Goal: Task Accomplishment & Management: Use online tool/utility

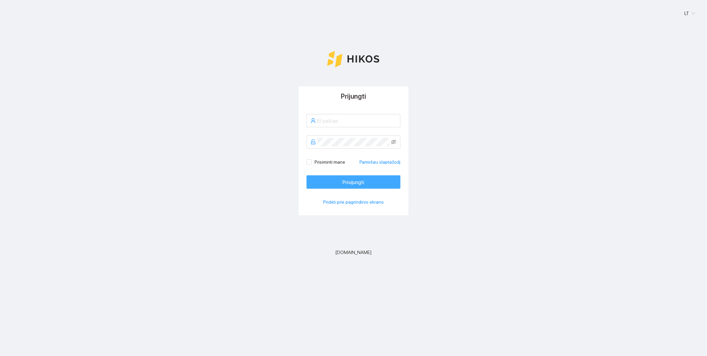
type input "[EMAIL_ADDRESS][DOMAIN_NAME]"
click at [340, 181] on button "Prisijungti" at bounding box center [354, 181] width 94 height 13
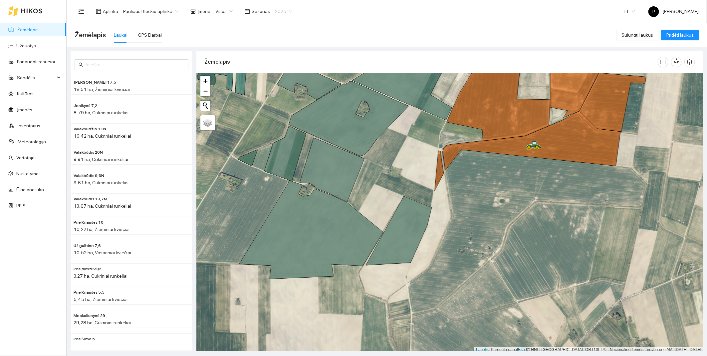
click at [284, 11] on span "2025" at bounding box center [283, 11] width 17 height 10
click at [275, 85] on div "2026" at bounding box center [276, 87] width 17 height 7
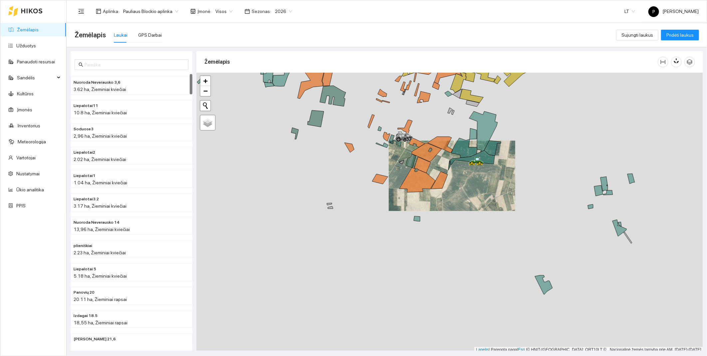
scroll to position [2, 0]
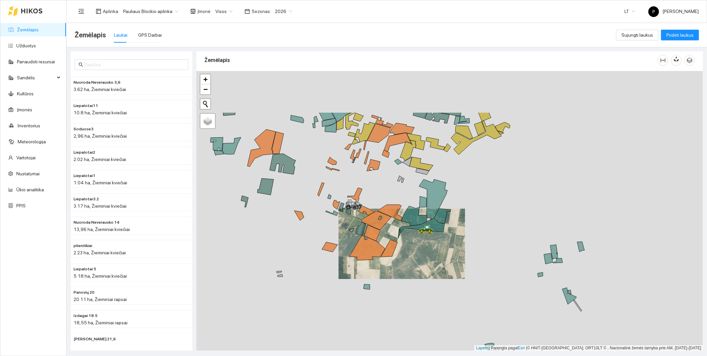
drag, startPoint x: 463, startPoint y: 168, endPoint x: 412, endPoint y: 239, distance: 87.5
click at [412, 239] on div at bounding box center [449, 211] width 507 height 280
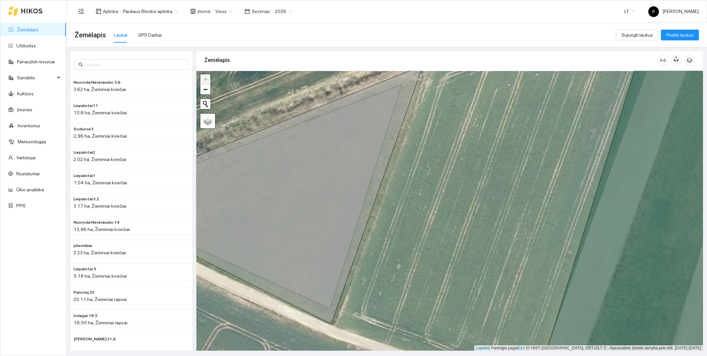
click at [220, 11] on span "Visos" at bounding box center [223, 11] width 17 height 10
click at [226, 44] on div "Ūkininkas [PERSON_NAME]" at bounding box center [240, 45] width 58 height 7
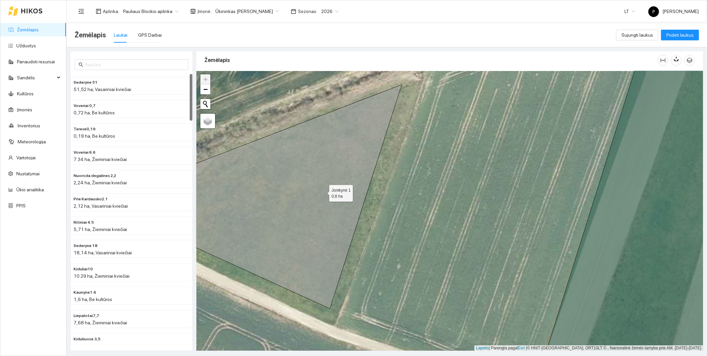
click at [323, 191] on icon at bounding box center [273, 197] width 257 height 224
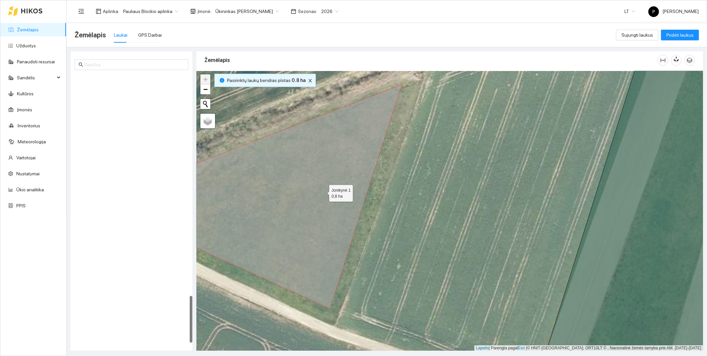
scroll to position [1267, 0]
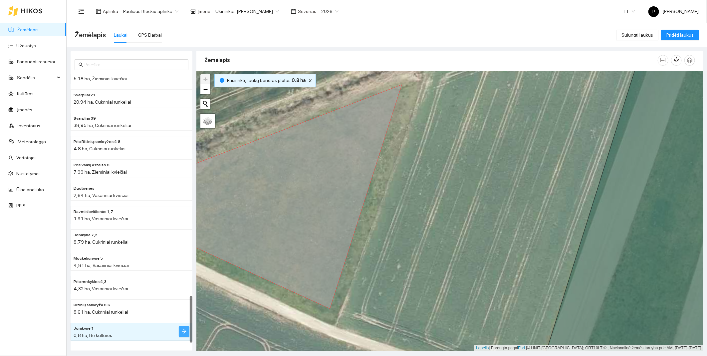
click at [185, 331] on icon "rodyklė dešinėn" at bounding box center [183, 330] width 5 height 5
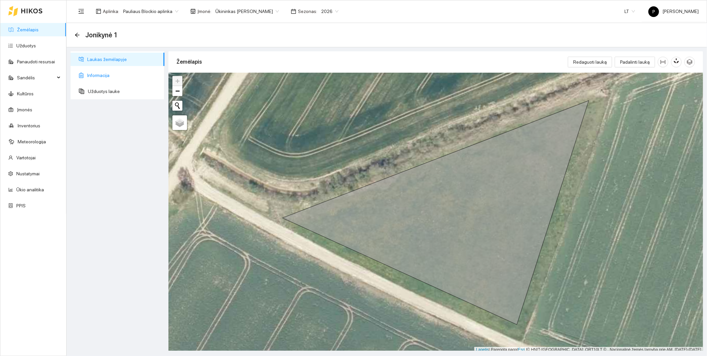
click at [97, 74] on span "Informacija" at bounding box center [123, 75] width 72 height 13
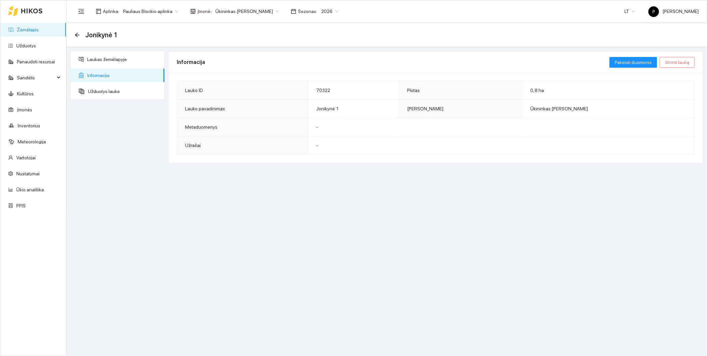
click at [688, 62] on span "Ištrinti lauką" at bounding box center [677, 62] width 24 height 7
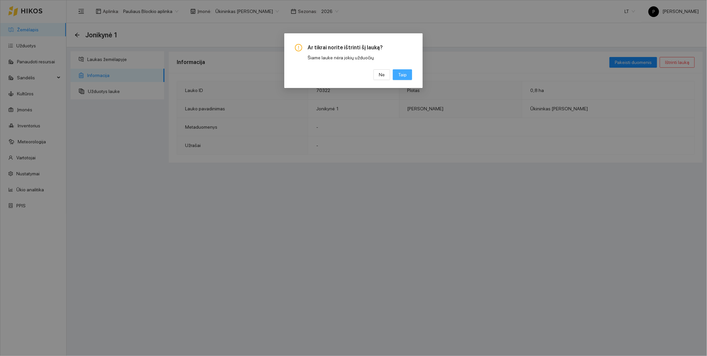
click at [406, 77] on span "Taip" at bounding box center [402, 74] width 9 height 7
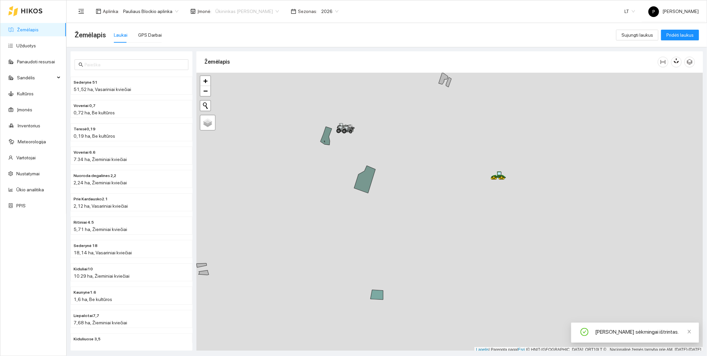
click at [259, 9] on span "Ūkininkas [PERSON_NAME]" at bounding box center [247, 11] width 64 height 10
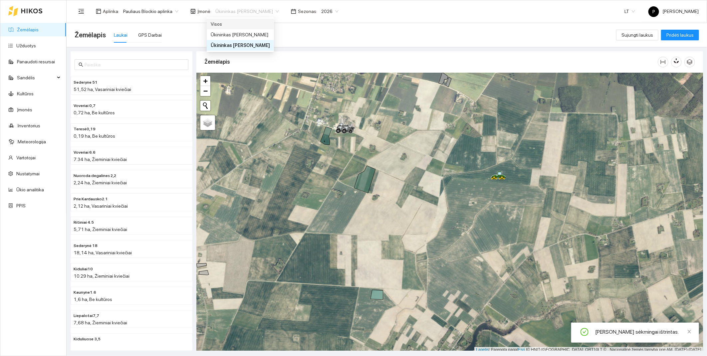
click at [247, 26] on div "Visos" at bounding box center [240, 23] width 59 height 7
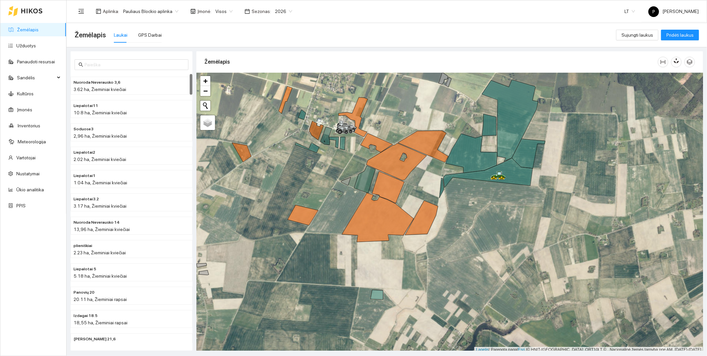
scroll to position [2, 0]
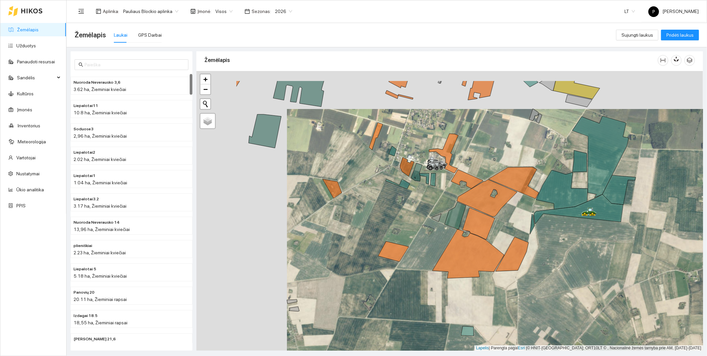
drag, startPoint x: 282, startPoint y: 154, endPoint x: 374, endPoint y: 192, distance: 98.9
click at [374, 192] on div at bounding box center [449, 211] width 507 height 280
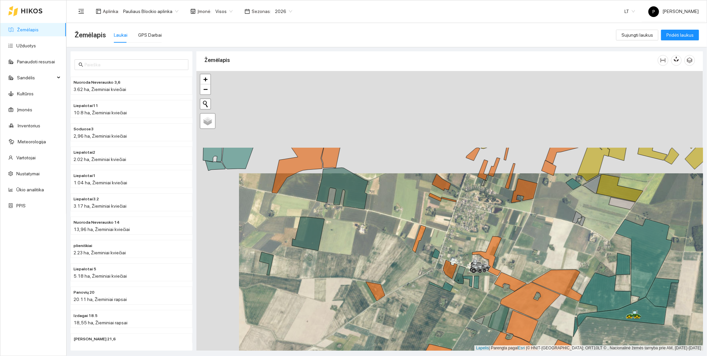
drag, startPoint x: 267, startPoint y: 156, endPoint x: 322, endPoint y: 262, distance: 118.7
click at [322, 261] on div at bounding box center [449, 211] width 507 height 280
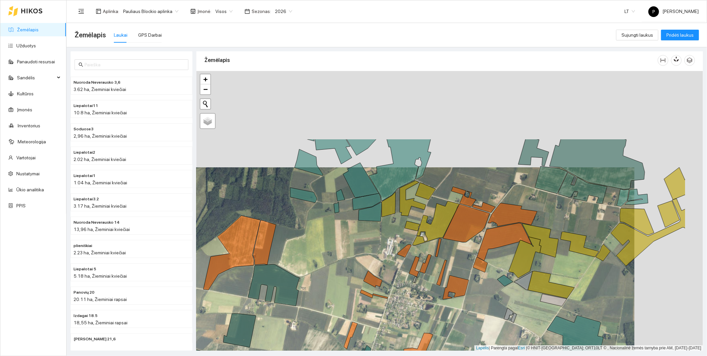
drag, startPoint x: 440, startPoint y: 149, endPoint x: 369, endPoint y: 250, distance: 123.2
click at [369, 250] on div at bounding box center [449, 211] width 507 height 280
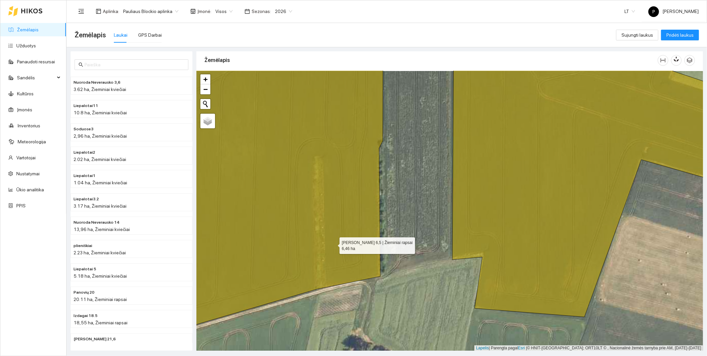
click at [334, 244] on icon at bounding box center [273, 188] width 220 height 291
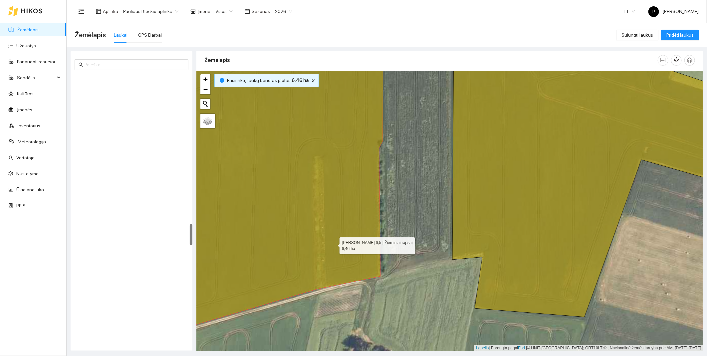
scroll to position [1953, 0]
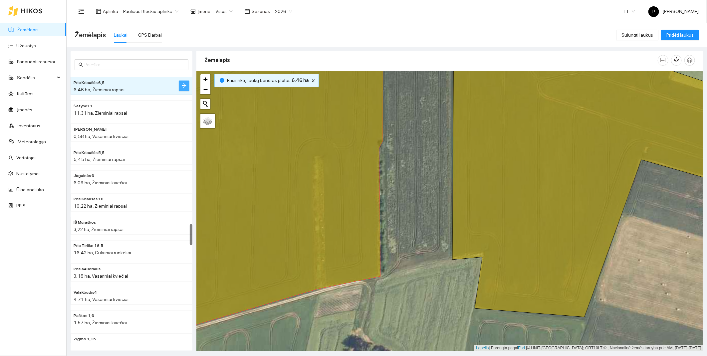
click at [185, 83] on icon "rodyklė dešinėn" at bounding box center [183, 85] width 5 height 5
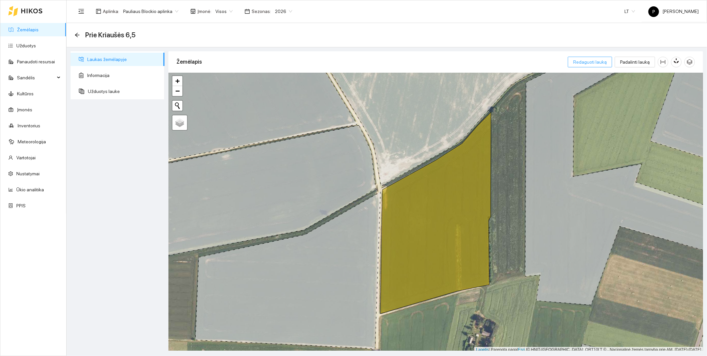
click at [604, 61] on span "Redaguoti lauką" at bounding box center [590, 61] width 34 height 7
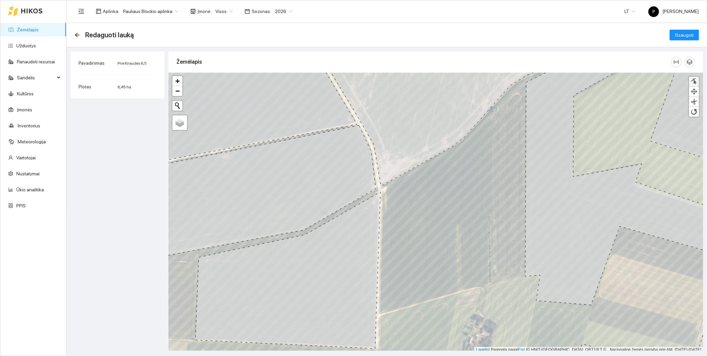
click at [695, 80] on div at bounding box center [694, 81] width 7 height 6
click at [488, 220] on div at bounding box center [488, 219] width 5 height 5
click at [488, 220] on div at bounding box center [488, 218] width 5 height 5
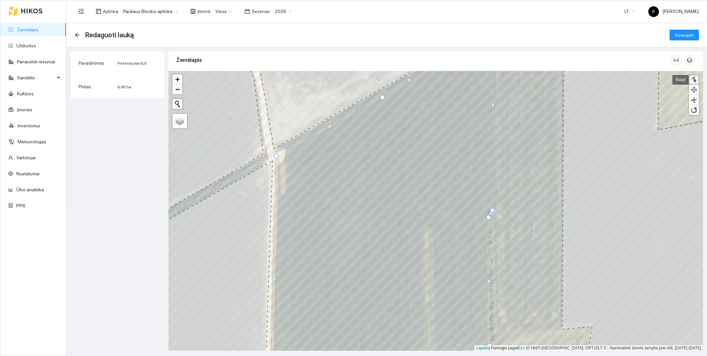
click at [488, 217] on div at bounding box center [488, 217] width 5 height 5
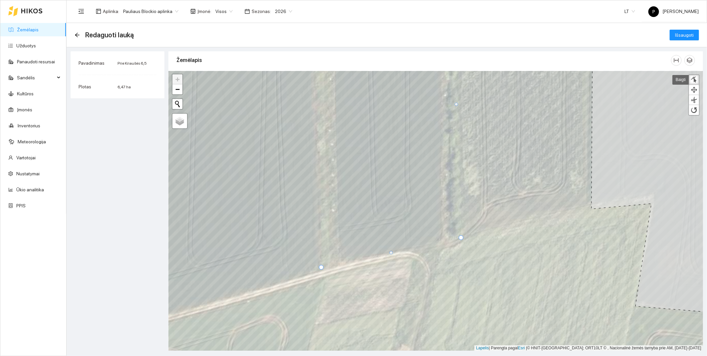
drag, startPoint x: 447, startPoint y: 241, endPoint x: 461, endPoint y: 236, distance: 14.6
click at [461, 236] on div at bounding box center [461, 237] width 5 height 5
click at [321, 270] on div at bounding box center [321, 269] width 5 height 5
click at [683, 32] on span "Išsaugoti" at bounding box center [684, 34] width 19 height 7
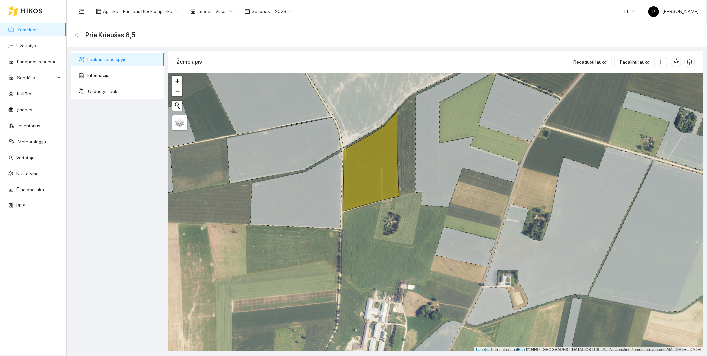
click at [29, 32] on link "Žemėlapis" at bounding box center [28, 29] width 22 height 5
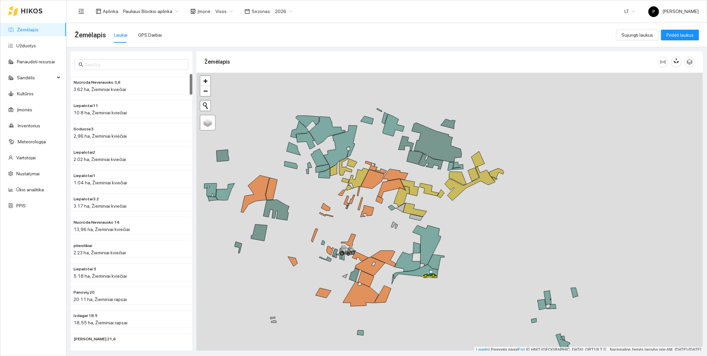
scroll to position [2, 0]
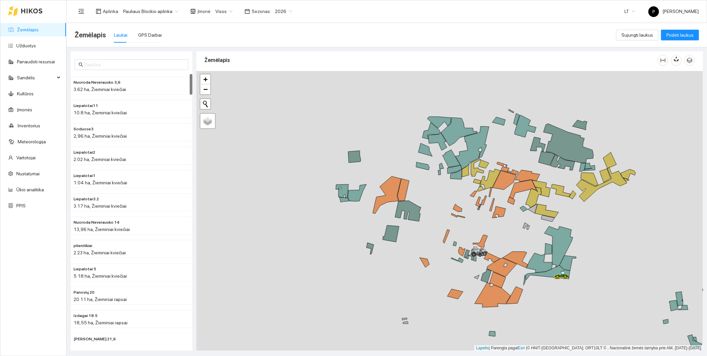
drag, startPoint x: 233, startPoint y: 205, endPoint x: 424, endPoint y: 209, distance: 190.5
click at [401, 209] on icon at bounding box center [387, 194] width 28 height 37
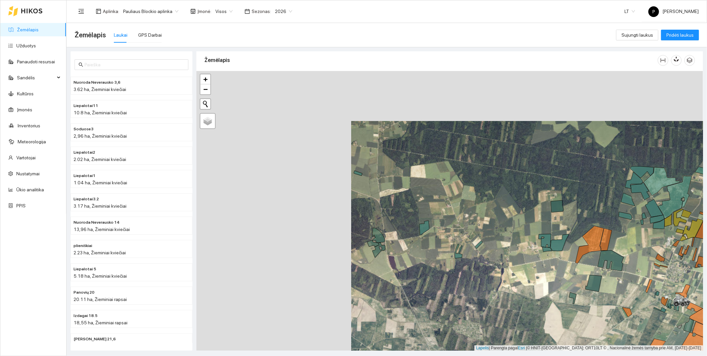
drag, startPoint x: 272, startPoint y: 176, endPoint x: 428, endPoint y: 225, distance: 163.6
click at [428, 225] on icon at bounding box center [424, 227] width 10 height 15
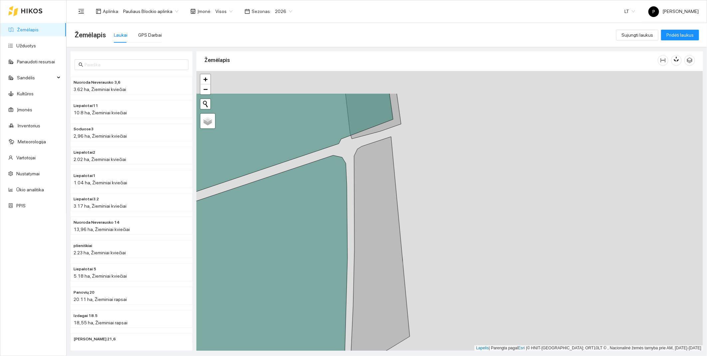
drag, startPoint x: 428, startPoint y: 120, endPoint x: 430, endPoint y: 199, distance: 78.9
click at [432, 201] on div at bounding box center [449, 211] width 507 height 280
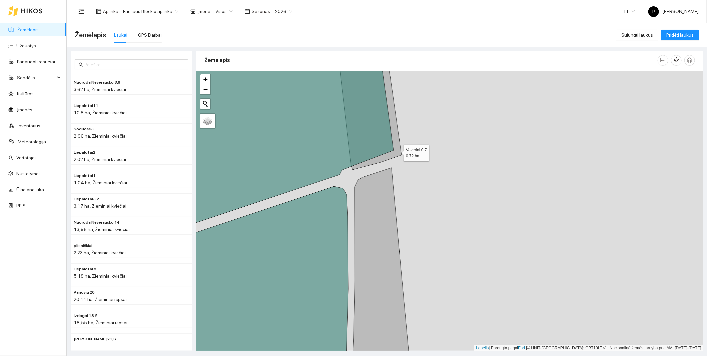
click at [398, 151] on icon at bounding box center [370, 106] width 64 height 127
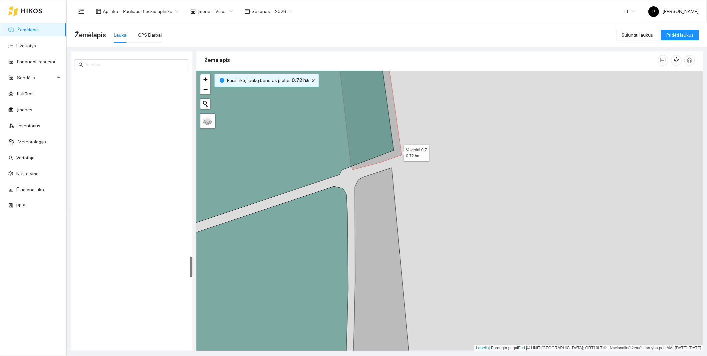
scroll to position [2371, 0]
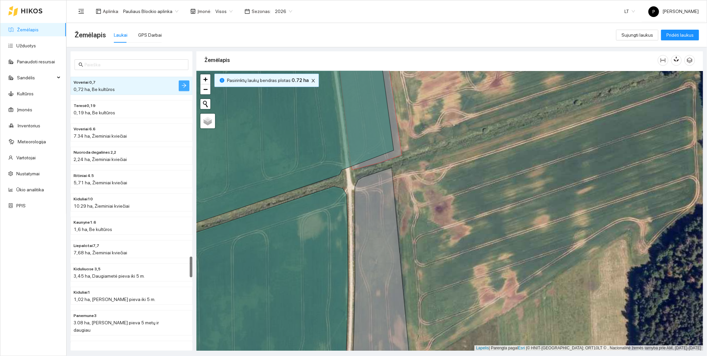
click at [183, 84] on icon "rodyklė dešinėn" at bounding box center [183, 85] width 5 height 5
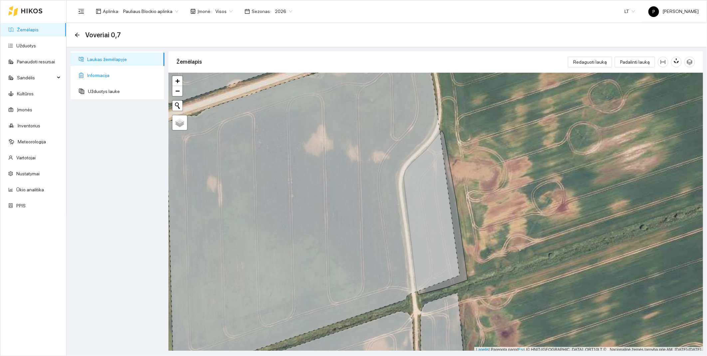
click at [140, 78] on span "Informacija" at bounding box center [123, 75] width 72 height 13
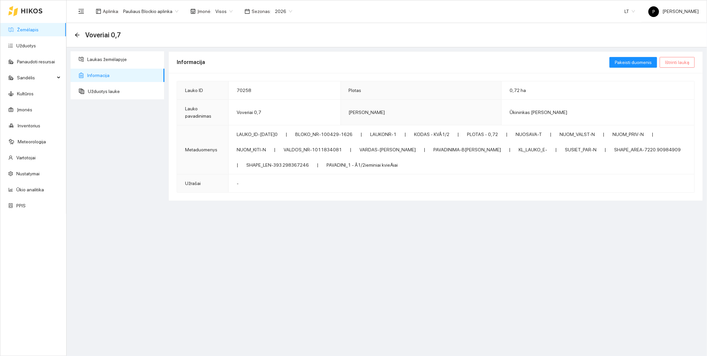
click at [674, 62] on span "Ištrinti lauką" at bounding box center [677, 62] width 24 height 7
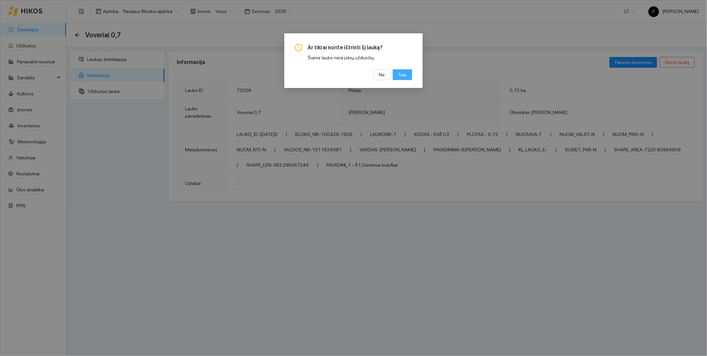
click at [406, 74] on span "Taip" at bounding box center [402, 74] width 9 height 7
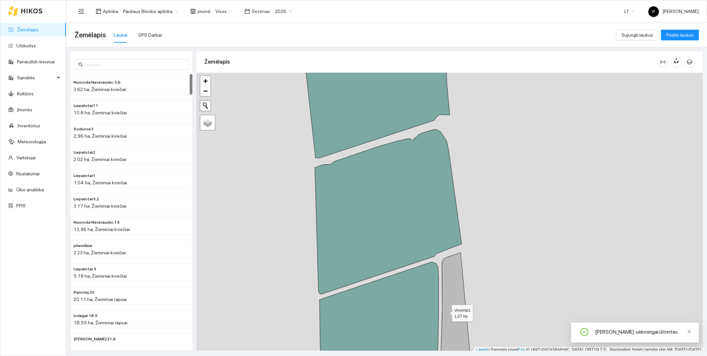
click at [450, 311] on icon at bounding box center [455, 311] width 30 height 118
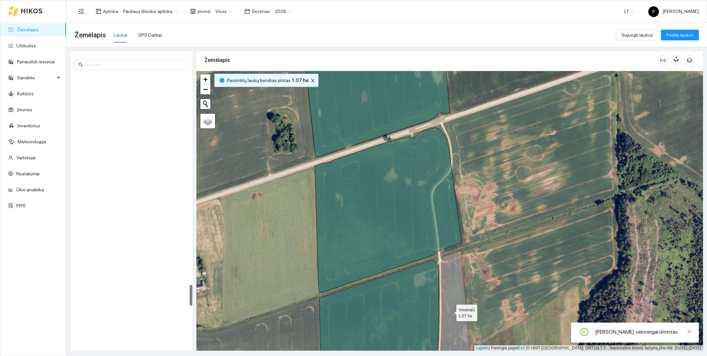
scroll to position [2719, 0]
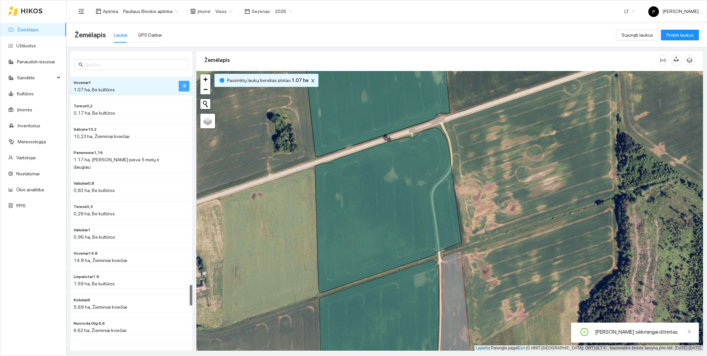
click at [181, 86] on icon "rodyklė dešinėn" at bounding box center [183, 85] width 5 height 5
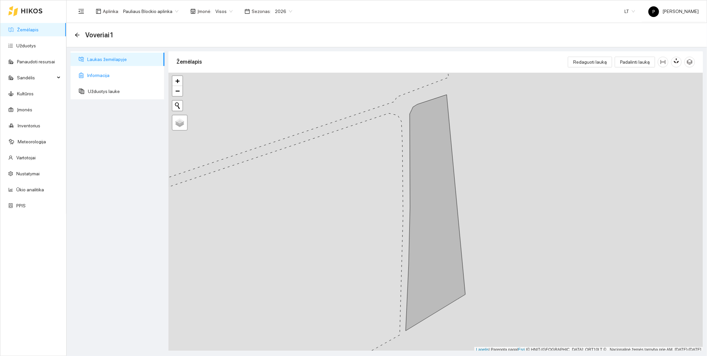
click at [139, 76] on span "Informacija" at bounding box center [123, 75] width 72 height 13
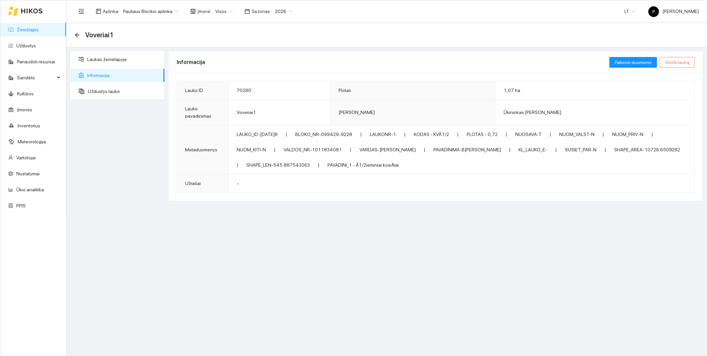
click at [679, 63] on span "Ištrinti lauką" at bounding box center [677, 62] width 24 height 7
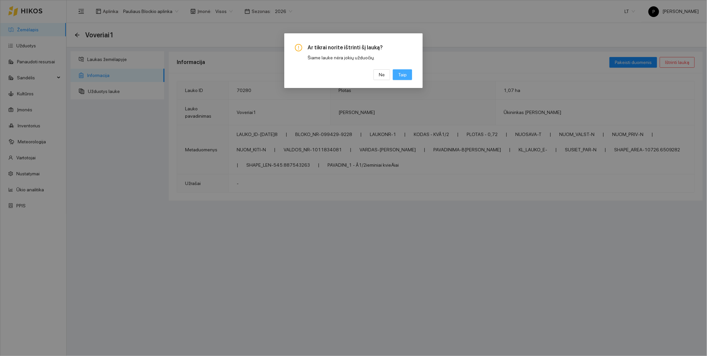
click at [403, 76] on span "Taip" at bounding box center [402, 74] width 9 height 7
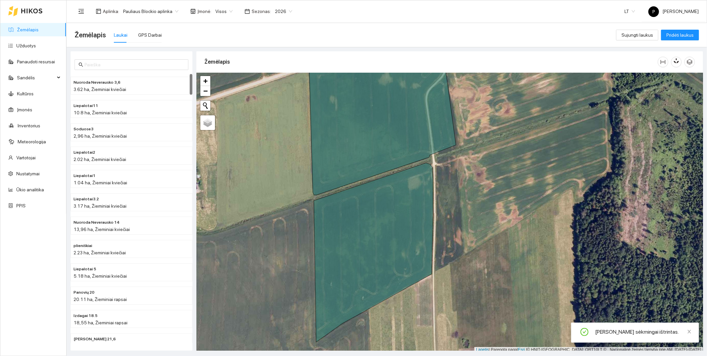
scroll to position [2, 0]
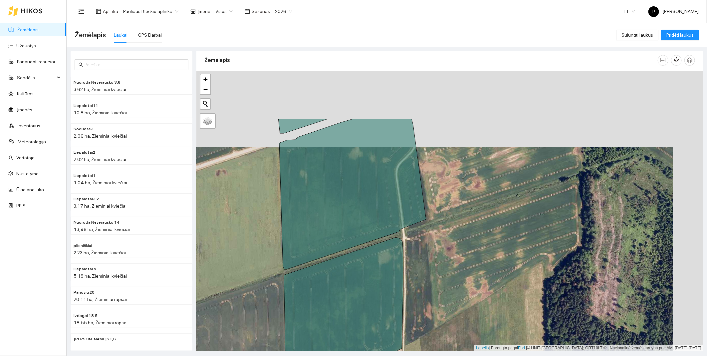
drag, startPoint x: 448, startPoint y: 194, endPoint x: 418, endPoint y: 270, distance: 81.6
click at [418, 270] on div at bounding box center [449, 211] width 507 height 280
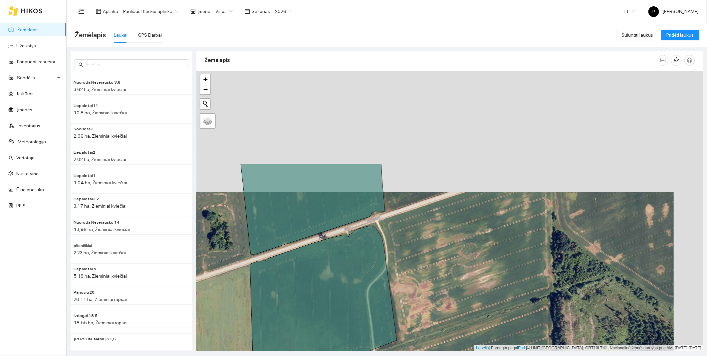
drag, startPoint x: 454, startPoint y: 176, endPoint x: 421, endPoint y: 309, distance: 136.7
click at [421, 309] on div at bounding box center [449, 211] width 507 height 280
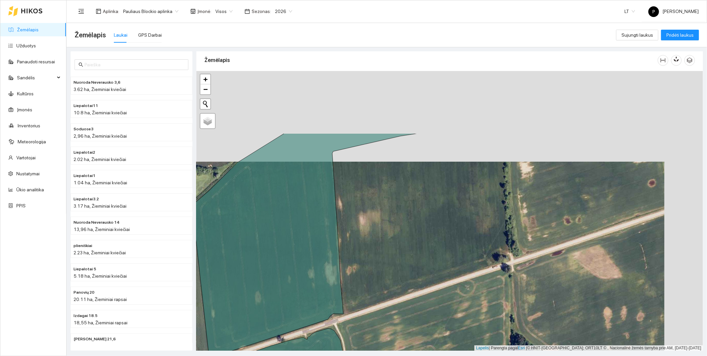
drag, startPoint x: 428, startPoint y: 237, endPoint x: 389, endPoint y: 334, distance: 103.9
click at [389, 334] on div at bounding box center [449, 211] width 507 height 280
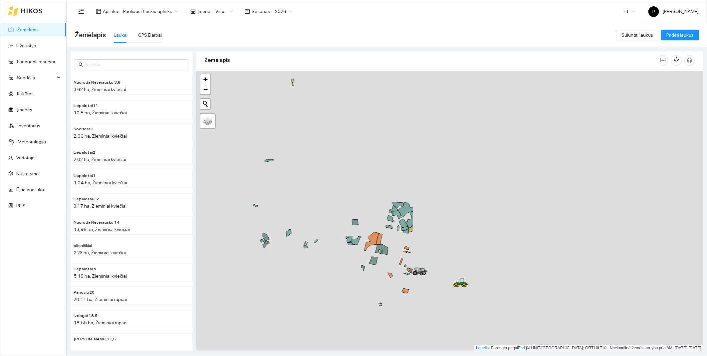
drag, startPoint x: 542, startPoint y: 279, endPoint x: 198, endPoint y: 215, distance: 349.8
click at [198, 214] on div at bounding box center [449, 211] width 507 height 280
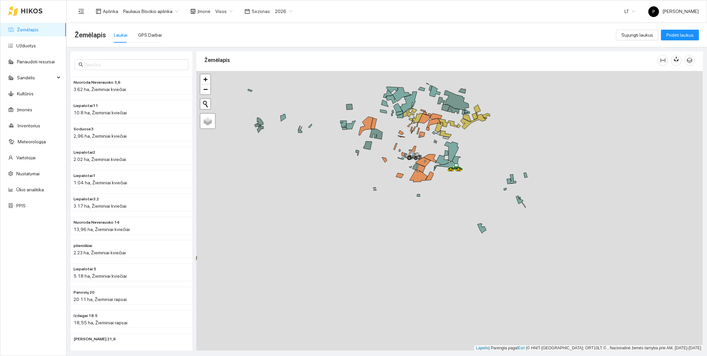
drag, startPoint x: 533, startPoint y: 235, endPoint x: 530, endPoint y: 119, distance: 116.2
click at [530, 119] on div at bounding box center [449, 211] width 507 height 280
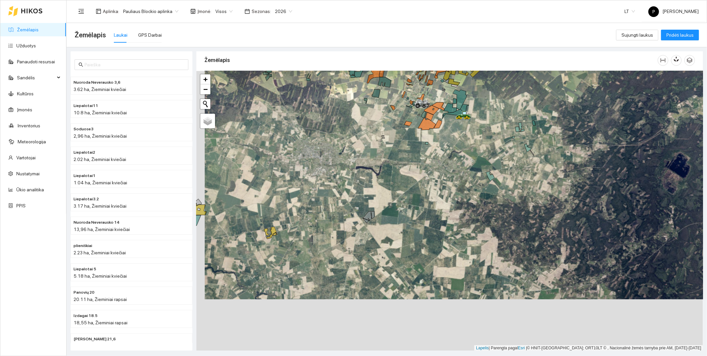
drag, startPoint x: 315, startPoint y: 286, endPoint x: 323, endPoint y: 230, distance: 57.2
click at [323, 230] on div at bounding box center [449, 211] width 507 height 280
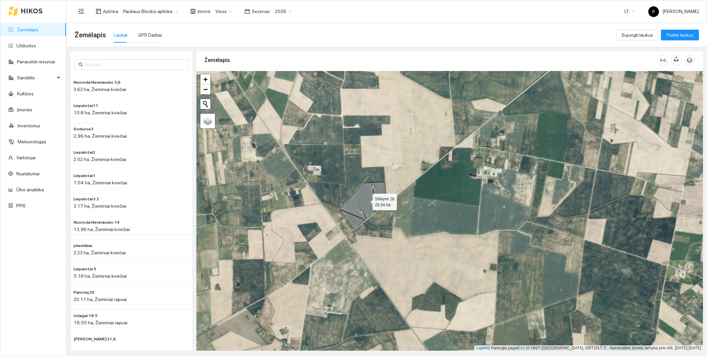
click at [364, 204] on icon at bounding box center [363, 201] width 46 height 39
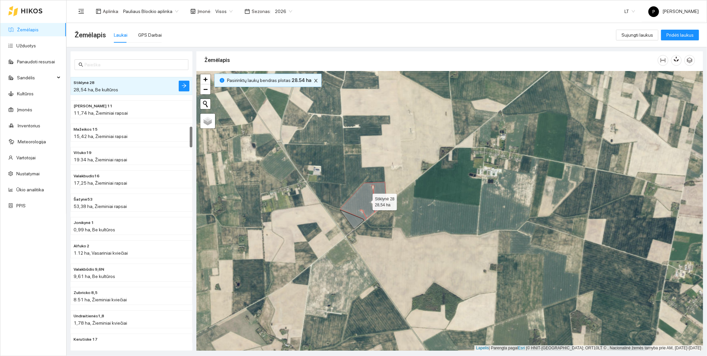
click at [356, 201] on icon at bounding box center [363, 201] width 46 height 39
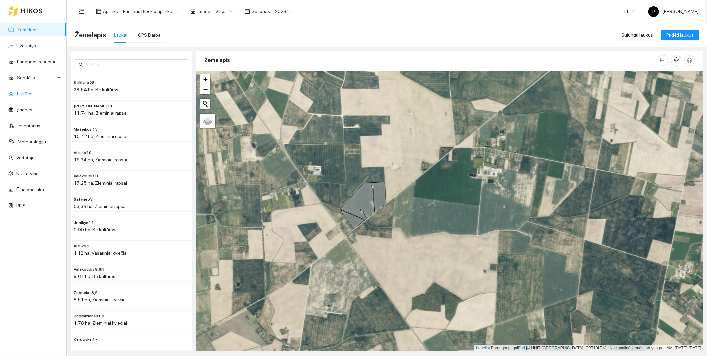
click at [24, 91] on link "Kultūros" at bounding box center [25, 93] width 17 height 5
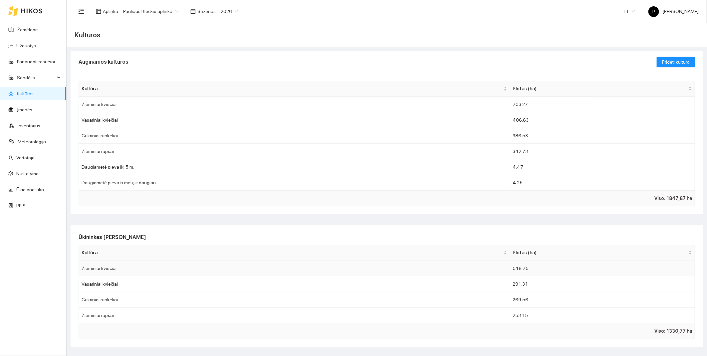
click at [108, 268] on td "Žieminiai kviečiai" at bounding box center [294, 268] width 431 height 16
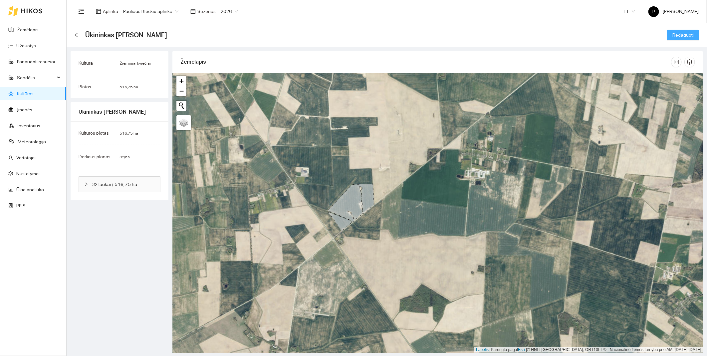
click at [687, 35] on span "Redaguoti" at bounding box center [682, 34] width 21 height 7
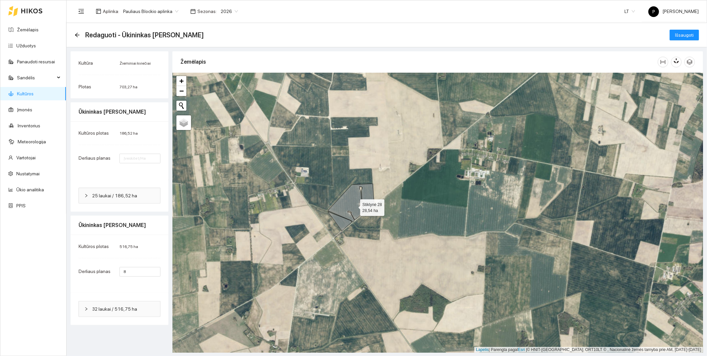
click at [354, 206] on icon at bounding box center [351, 202] width 46 height 39
click at [344, 221] on icon at bounding box center [340, 220] width 24 height 19
click at [684, 32] on span "Išsaugoti" at bounding box center [684, 34] width 19 height 7
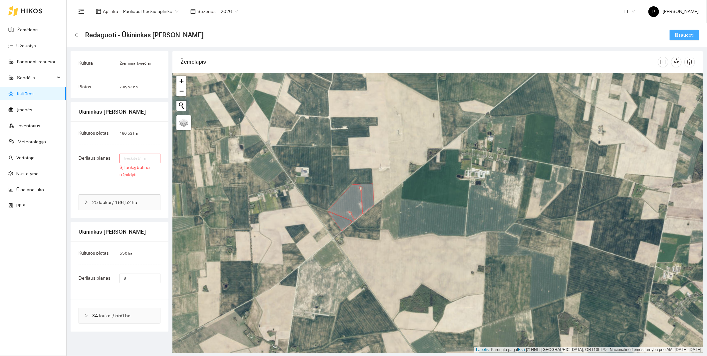
click at [687, 36] on span "Išsaugoti" at bounding box center [684, 34] width 19 height 7
click at [140, 160] on input "number" at bounding box center [140, 158] width 41 height 10
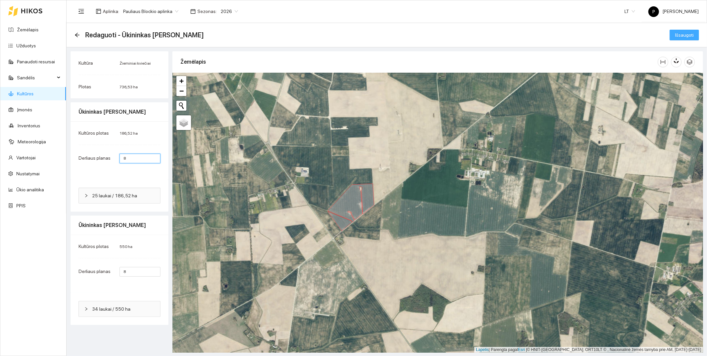
type input "8"
click at [680, 32] on span "Išsaugoti" at bounding box center [684, 34] width 19 height 7
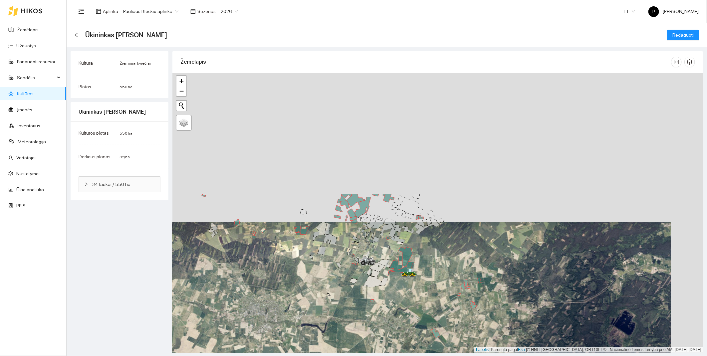
drag, startPoint x: 415, startPoint y: 205, endPoint x: 391, endPoint y: 307, distance: 104.8
click at [391, 307] on div at bounding box center [437, 213] width 531 height 280
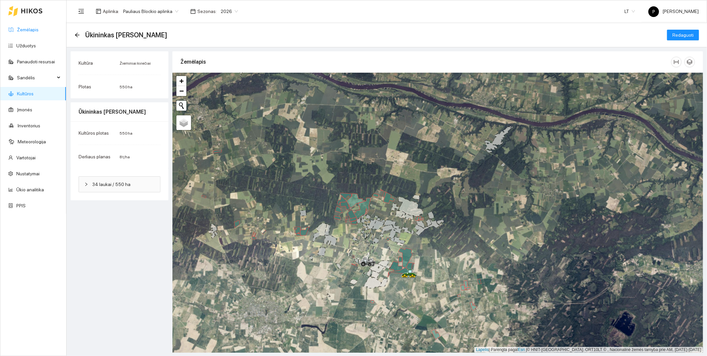
click at [30, 27] on link "Žemėlapis" at bounding box center [28, 29] width 22 height 5
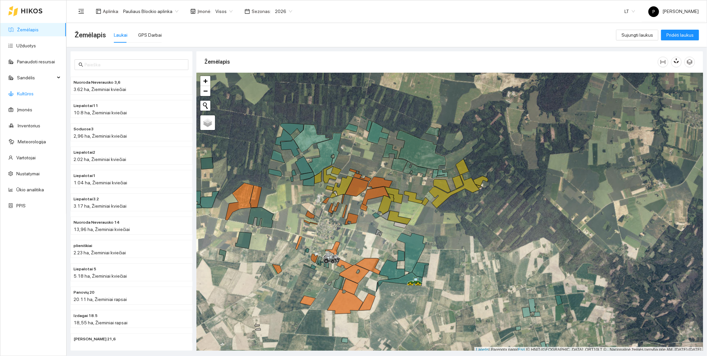
click at [24, 93] on link "Kultūros" at bounding box center [25, 93] width 17 height 5
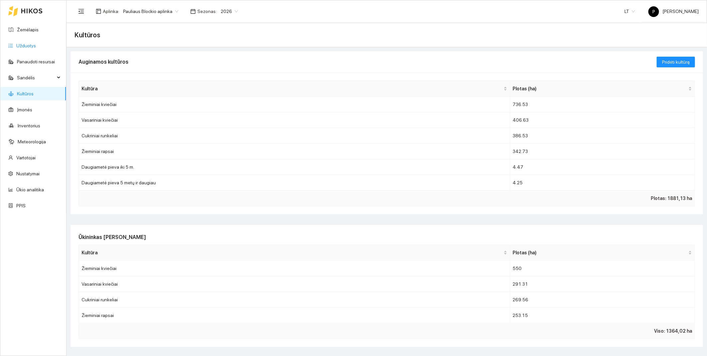
click at [28, 44] on link "Užduotys" at bounding box center [26, 45] width 20 height 5
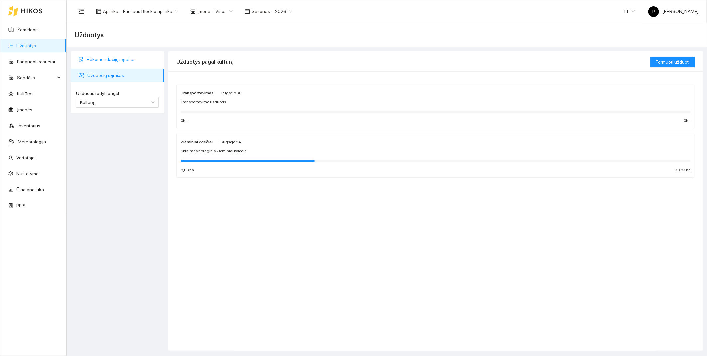
click at [90, 55] on span "Rekomendacijų sąrašas" at bounding box center [123, 59] width 73 height 13
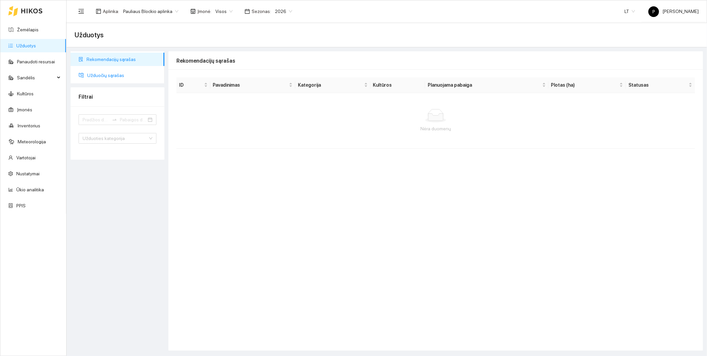
click at [106, 77] on span "Užduočių sąrašas" at bounding box center [123, 75] width 72 height 13
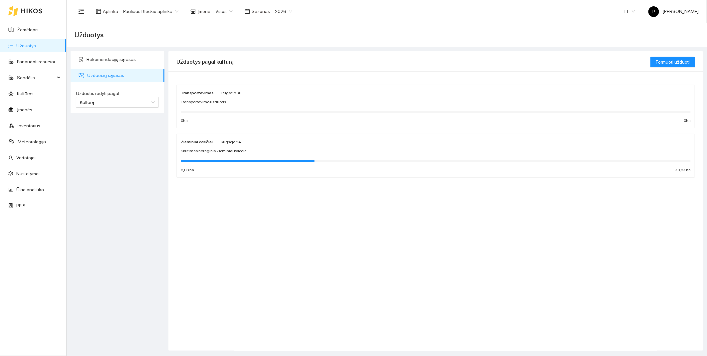
click at [28, 44] on link "Užduotys" at bounding box center [26, 45] width 20 height 5
click at [27, 27] on link "Žemėlapis" at bounding box center [28, 29] width 22 height 5
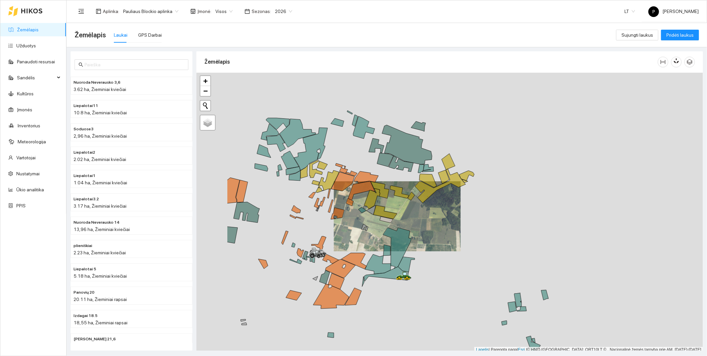
scroll to position [2, 0]
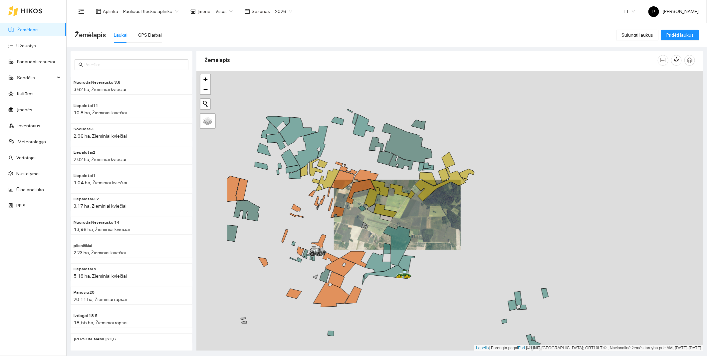
drag, startPoint x: 324, startPoint y: 216, endPoint x: 372, endPoint y: 219, distance: 47.7
click at [372, 219] on div at bounding box center [449, 211] width 507 height 280
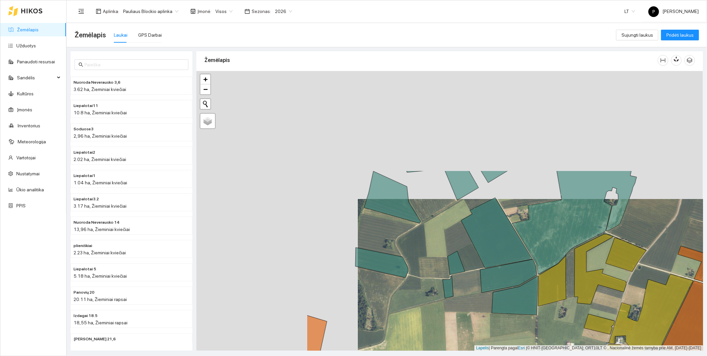
drag, startPoint x: 327, startPoint y: 176, endPoint x: 488, endPoint y: 304, distance: 205.9
click at [488, 304] on div at bounding box center [449, 211] width 507 height 280
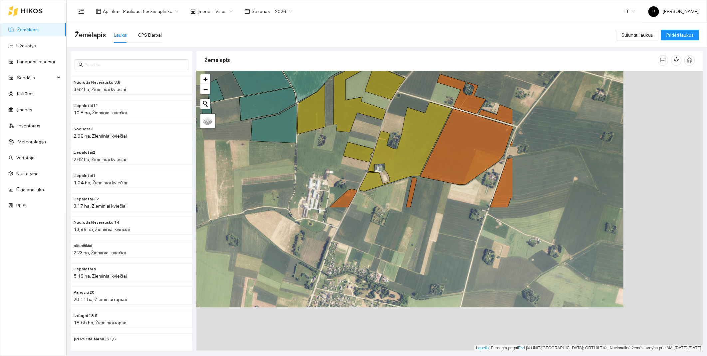
drag, startPoint x: 501, startPoint y: 292, endPoint x: 259, endPoint y: 119, distance: 297.1
click at [259, 119] on icon at bounding box center [274, 123] width 46 height 39
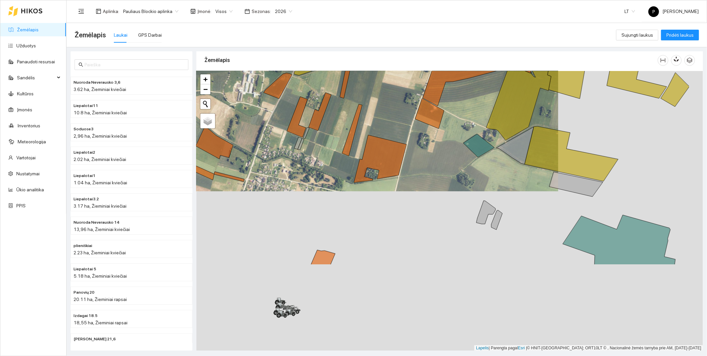
drag, startPoint x: 370, startPoint y: 281, endPoint x: 305, endPoint y: 163, distance: 134.0
click at [305, 163] on div at bounding box center [449, 211] width 507 height 280
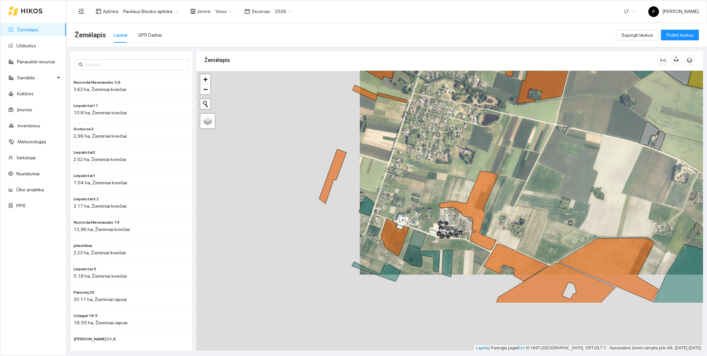
drag, startPoint x: 289, startPoint y: 236, endPoint x: 447, endPoint y: 158, distance: 176.1
click at [447, 158] on div at bounding box center [449, 211] width 507 height 280
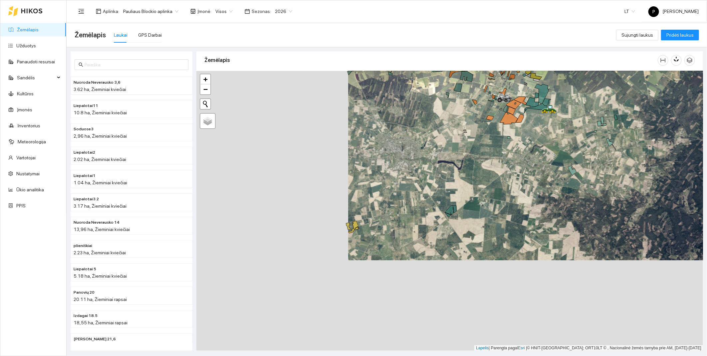
drag, startPoint x: 267, startPoint y: 283, endPoint x: 417, endPoint y: 192, distance: 175.5
click at [417, 192] on div at bounding box center [449, 211] width 507 height 280
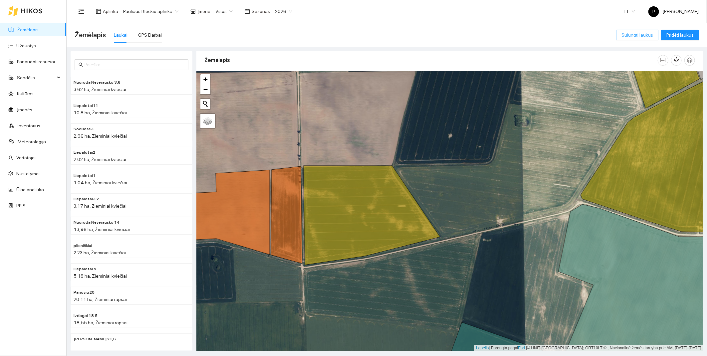
click at [629, 36] on span "Sujungti laukus" at bounding box center [638, 34] width 32 height 7
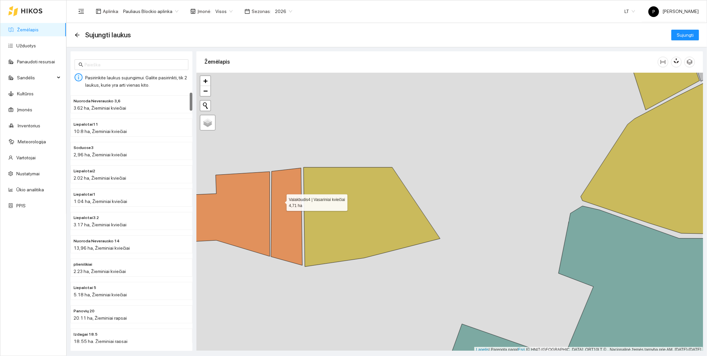
click at [281, 203] on icon at bounding box center [286, 216] width 31 height 97
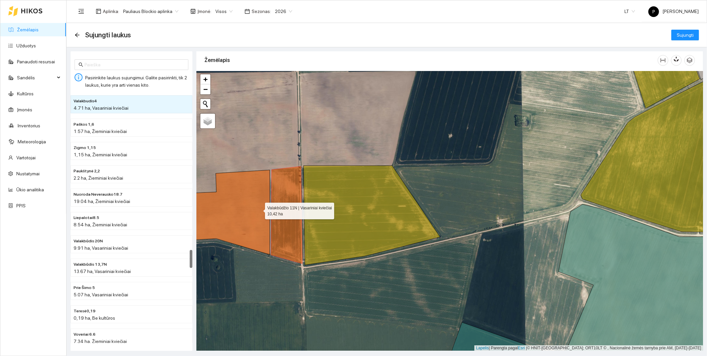
click at [258, 210] on icon at bounding box center [217, 212] width 106 height 85
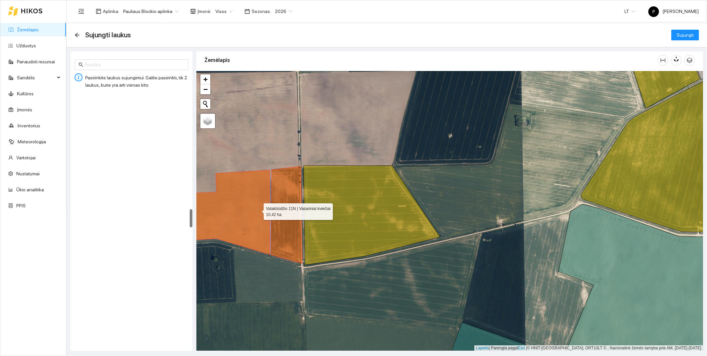
scroll to position [1604, 0]
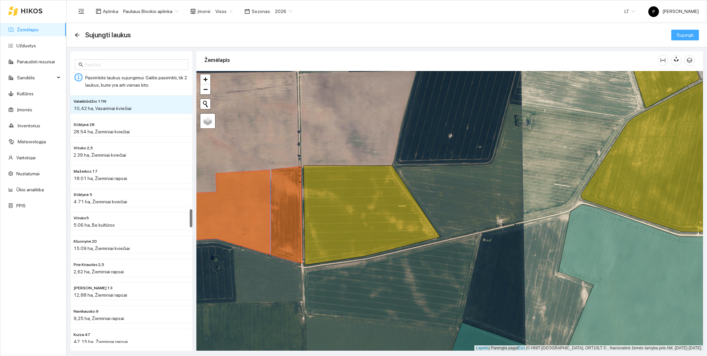
click at [681, 35] on span "Sujungti" at bounding box center [685, 34] width 17 height 7
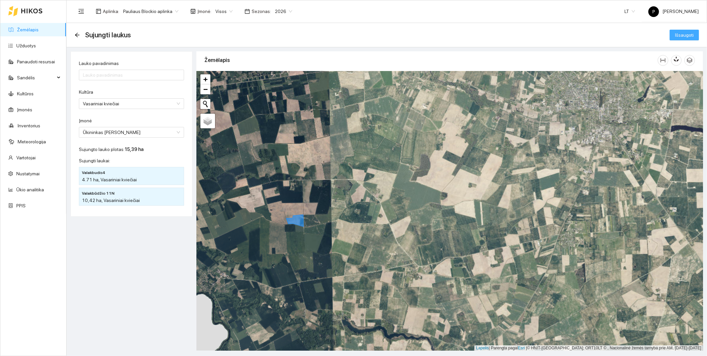
click at [683, 33] on span "Išsaugoti" at bounding box center [684, 34] width 19 height 7
click at [118, 75] on input "Lauko pavadinimas" at bounding box center [131, 75] width 105 height 11
type input "Valakbūdis 15N"
click at [684, 36] on span "Išsaugoti" at bounding box center [684, 34] width 19 height 7
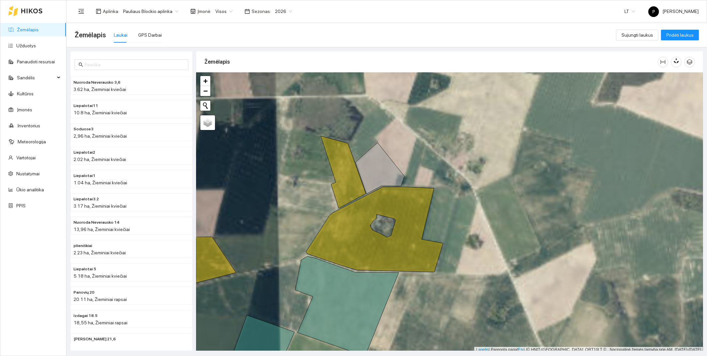
scroll to position [2, 0]
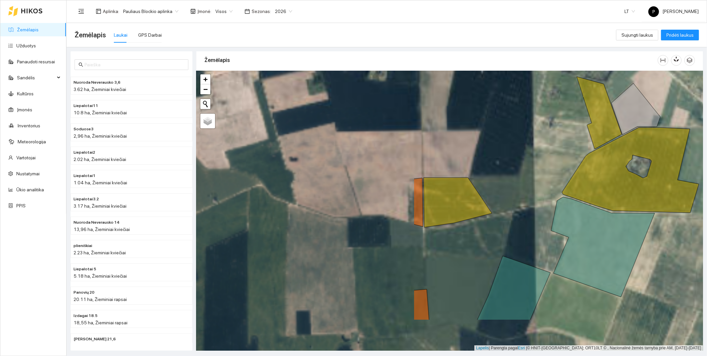
drag, startPoint x: 253, startPoint y: 258, endPoint x: 508, endPoint y: 199, distance: 261.5
click at [510, 200] on div at bounding box center [449, 211] width 507 height 280
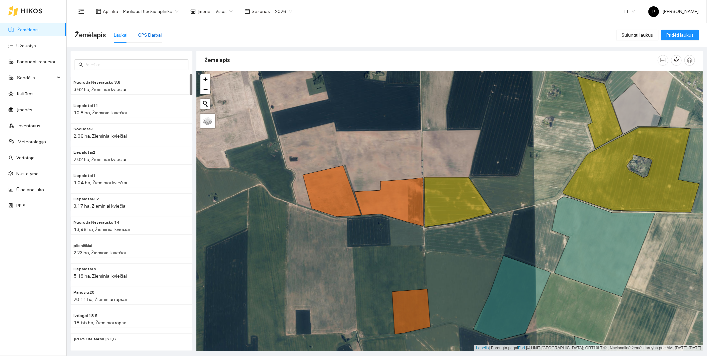
click at [142, 35] on div "GPS Darbai" at bounding box center [150, 34] width 24 height 7
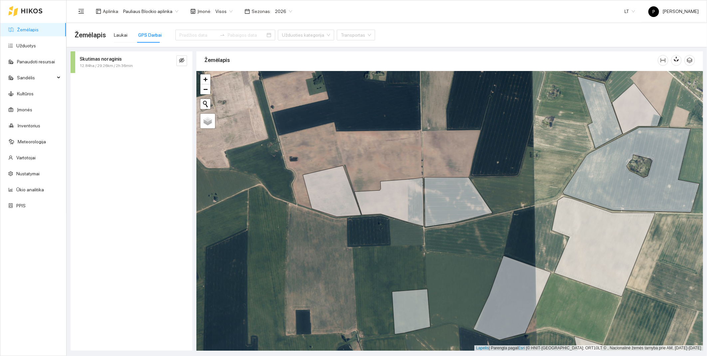
click at [110, 63] on span "12.84ha / 29.26km / 2h 36min" at bounding box center [106, 66] width 53 height 6
click at [85, 109] on icon "Į dešinę" at bounding box center [83, 110] width 4 height 4
click at [116, 136] on span "Challenger 865B" at bounding box center [111, 137] width 36 height 7
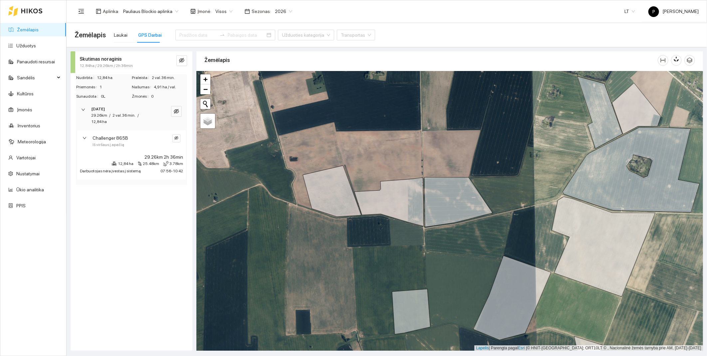
click at [154, 160] on span "25.48km" at bounding box center [151, 163] width 16 height 6
click at [148, 162] on span "25.48km" at bounding box center [151, 163] width 16 height 6
click at [125, 163] on span "12,84 ha" at bounding box center [126, 163] width 16 height 6
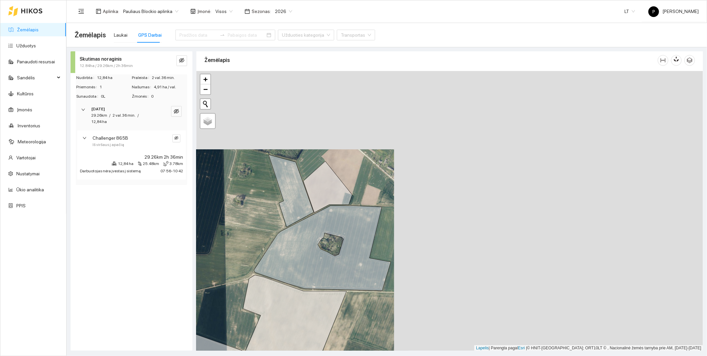
drag, startPoint x: 531, startPoint y: 175, endPoint x: 203, endPoint y: 252, distance: 336.5
click at [199, 254] on div at bounding box center [449, 211] width 507 height 280
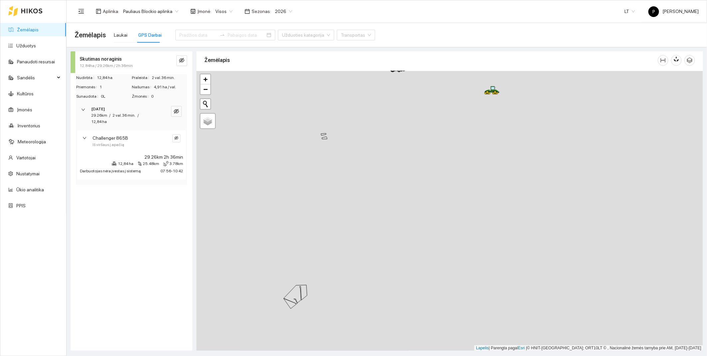
drag, startPoint x: 591, startPoint y: 215, endPoint x: 238, endPoint y: 305, distance: 364.0
click at [238, 305] on div at bounding box center [449, 211] width 507 height 280
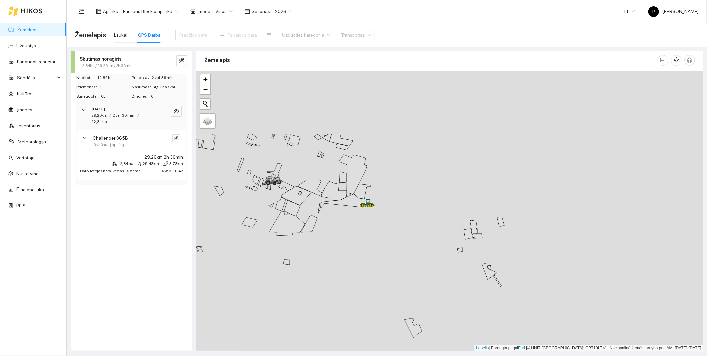
drag, startPoint x: 415, startPoint y: 124, endPoint x: 209, endPoint y: 220, distance: 227.8
click at [209, 220] on div at bounding box center [449, 211] width 507 height 280
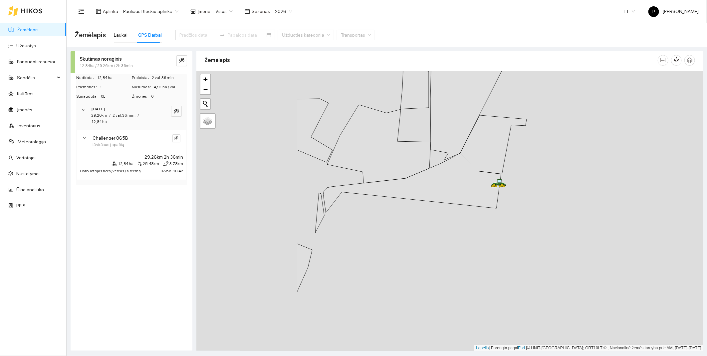
drag, startPoint x: 330, startPoint y: 225, endPoint x: 474, endPoint y: 210, distance: 144.9
click at [474, 210] on div at bounding box center [449, 211] width 507 height 280
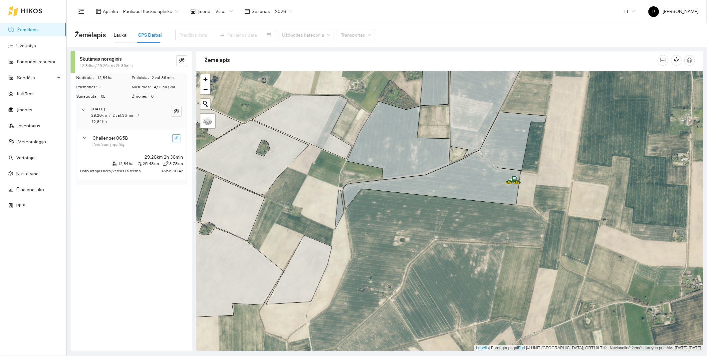
click at [175, 138] on icon "akis nematomas" at bounding box center [176, 138] width 4 height 4
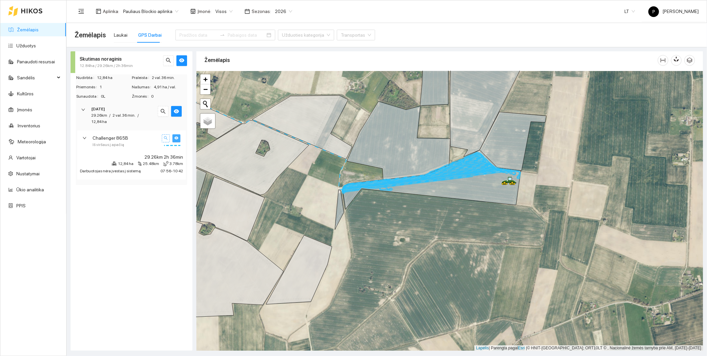
click at [165, 141] on button "button" at bounding box center [166, 138] width 8 height 8
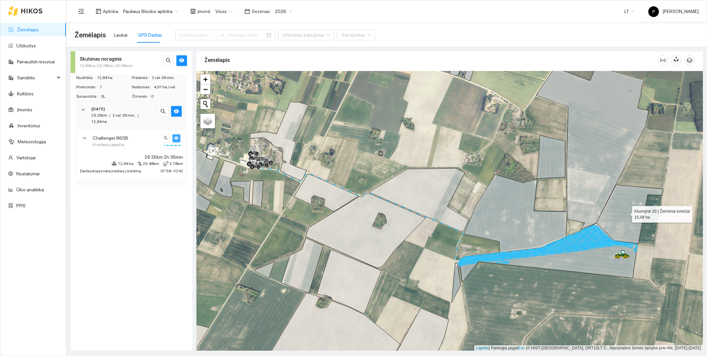
click at [612, 214] on icon at bounding box center [630, 214] width 67 height 59
click at [119, 36] on div "Laukai" at bounding box center [121, 34] width 14 height 7
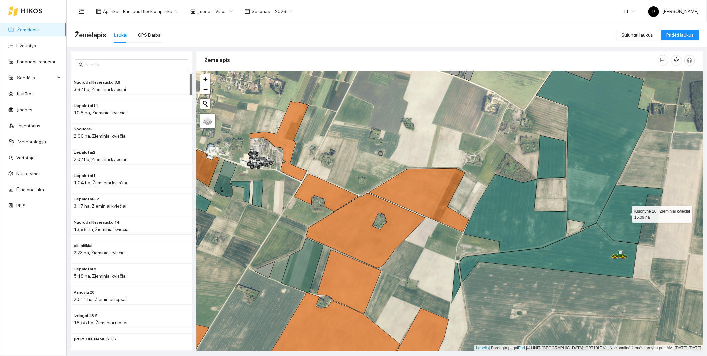
click at [612, 225] on icon at bounding box center [630, 214] width 67 height 59
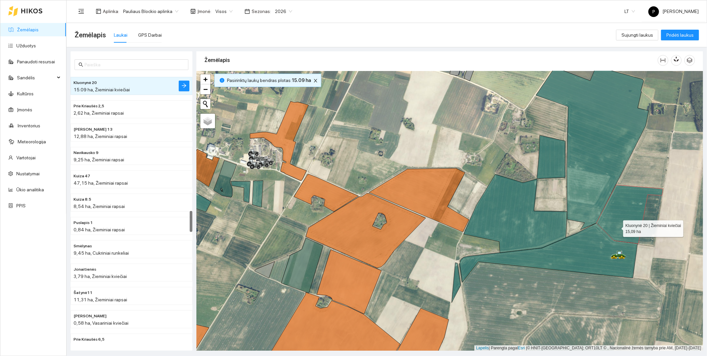
drag, startPoint x: 614, startPoint y: 221, endPoint x: 617, endPoint y: 227, distance: 6.1
click at [617, 227] on icon at bounding box center [630, 214] width 67 height 59
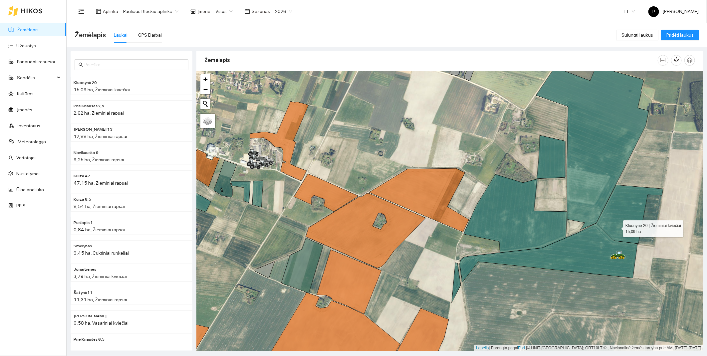
click at [617, 227] on icon at bounding box center [630, 214] width 67 height 59
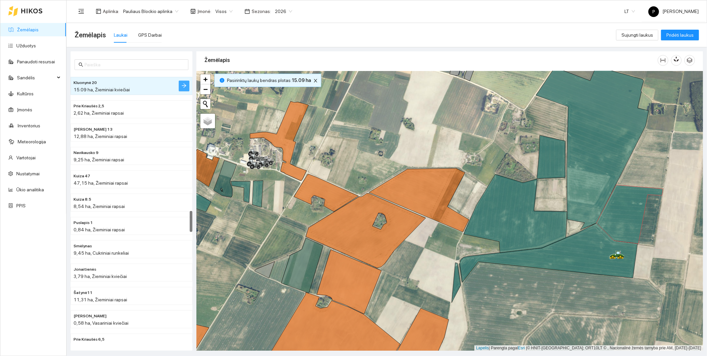
click at [185, 84] on icon "rodyklė dešinėn" at bounding box center [183, 85] width 5 height 5
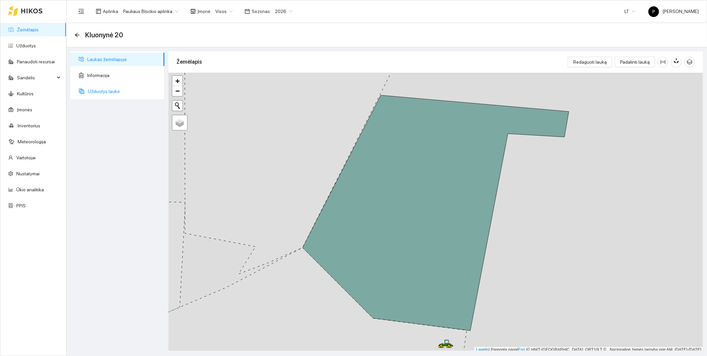
click at [101, 92] on span "Užduotys lauke" at bounding box center [123, 91] width 71 height 13
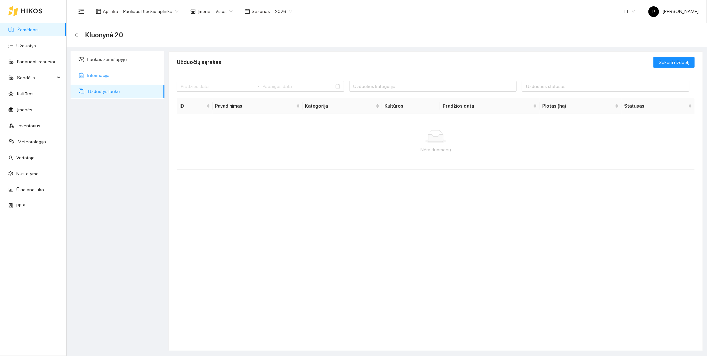
click at [99, 74] on span "Informacija" at bounding box center [123, 75] width 72 height 13
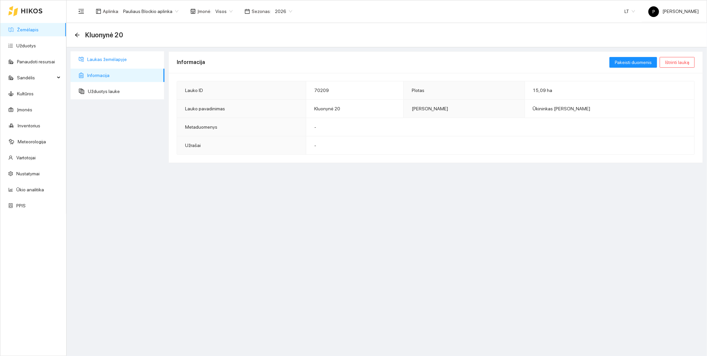
click at [104, 59] on span "Laukas žemėlapyje" at bounding box center [123, 59] width 72 height 13
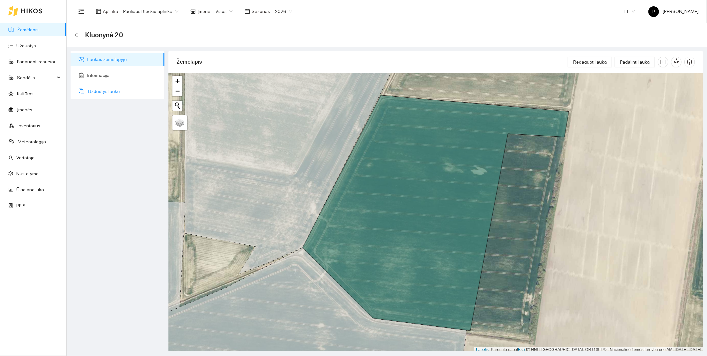
click at [88, 89] on span "Užduotys lauke" at bounding box center [123, 91] width 71 height 13
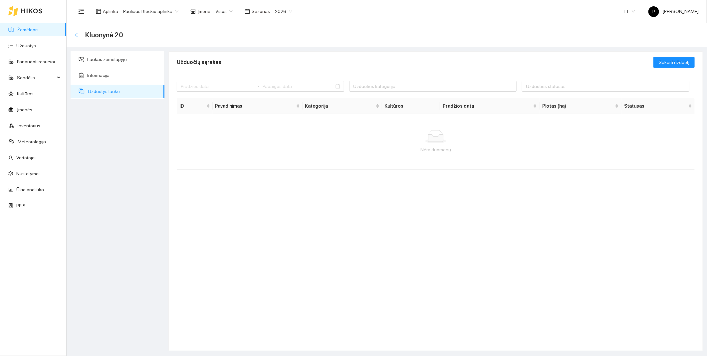
click at [77, 36] on icon "rodyklė kairėn" at bounding box center [77, 35] width 4 height 4
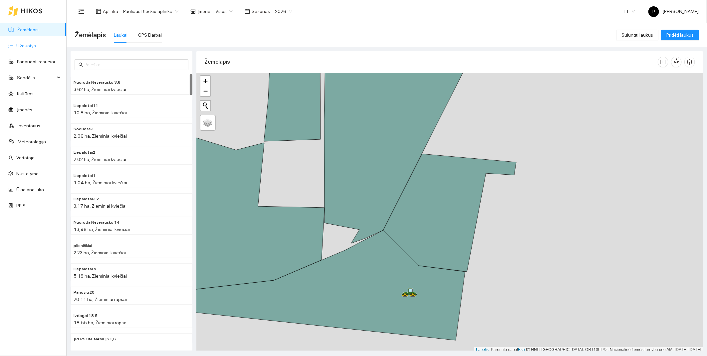
click at [31, 46] on link "Užduotys" at bounding box center [26, 45] width 20 height 5
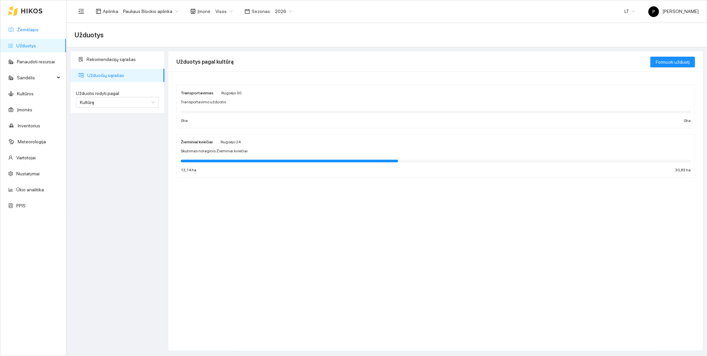
click at [30, 30] on link "Žemėlapis" at bounding box center [28, 29] width 22 height 5
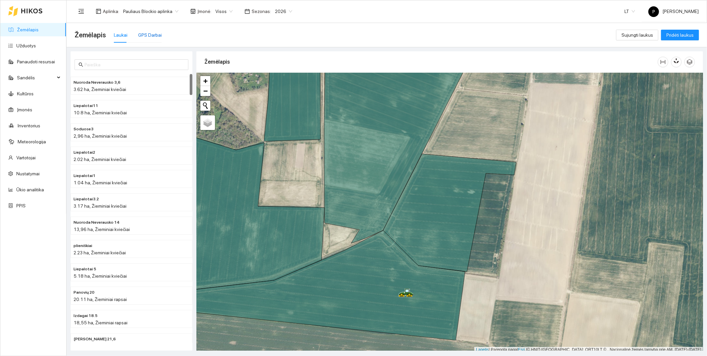
click at [148, 35] on div "GPS Darbai" at bounding box center [150, 34] width 24 height 7
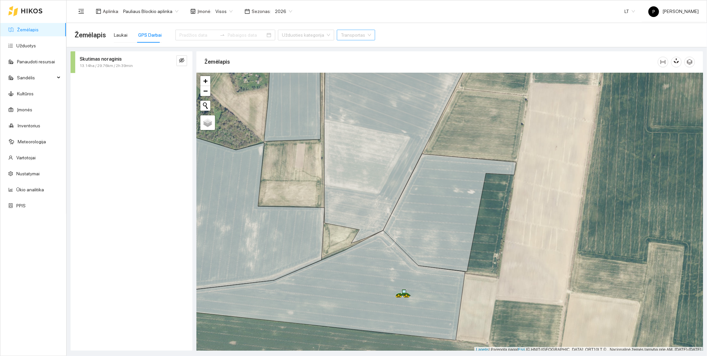
click at [350, 35] on div "Transportas" at bounding box center [356, 35] width 38 height 11
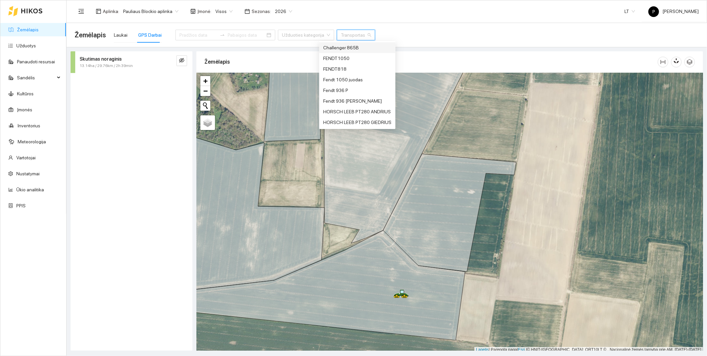
click at [351, 47] on div "Challenger 865B" at bounding box center [357, 47] width 68 height 7
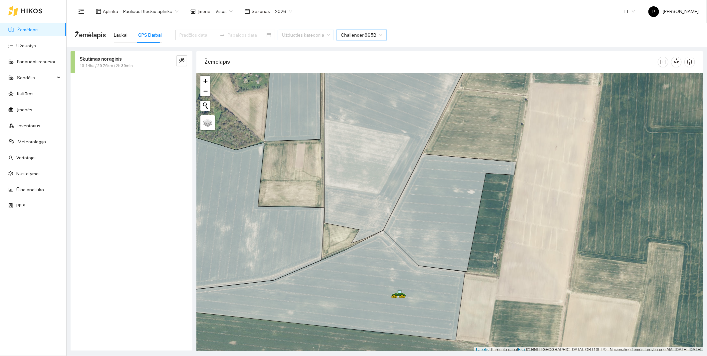
click at [289, 33] on input "search" at bounding box center [304, 35] width 44 height 10
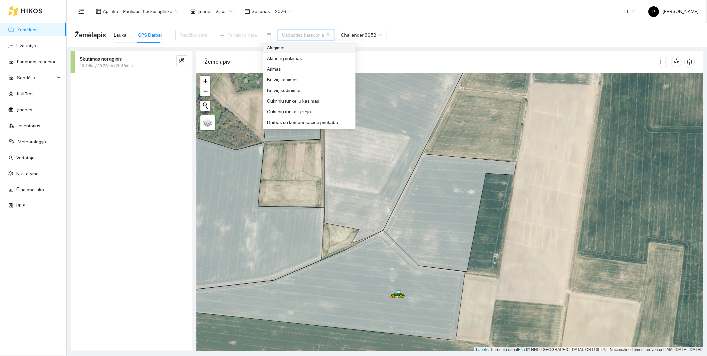
click at [289, 33] on input "search" at bounding box center [304, 35] width 44 height 10
click at [315, 34] on div "Užduoties kategorija" at bounding box center [306, 35] width 56 height 11
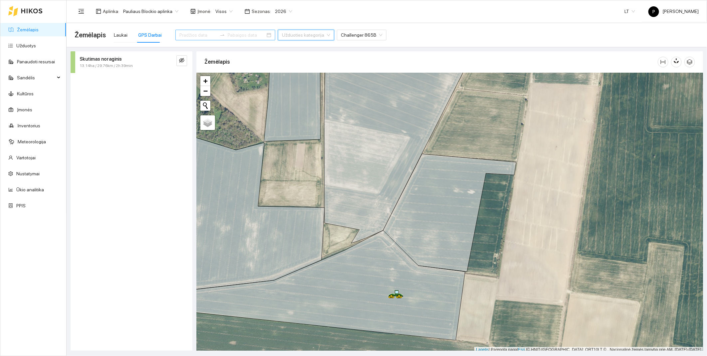
click at [189, 34] on input at bounding box center [198, 34] width 38 height 7
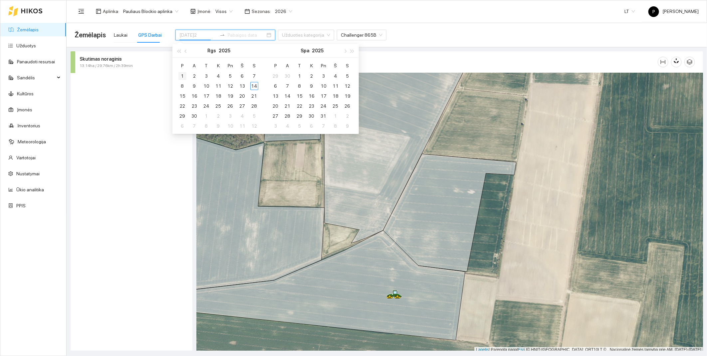
type input "[DATE]1"
click at [183, 74] on div "1" at bounding box center [182, 76] width 8 height 8
click at [254, 84] on div "14" at bounding box center [254, 86] width 8 height 8
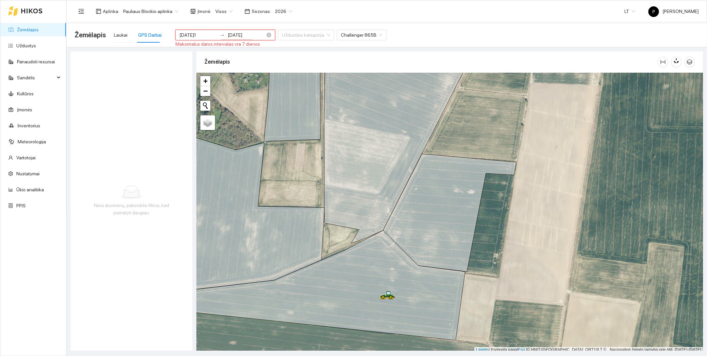
click at [228, 35] on input "[DATE]" at bounding box center [247, 34] width 38 height 7
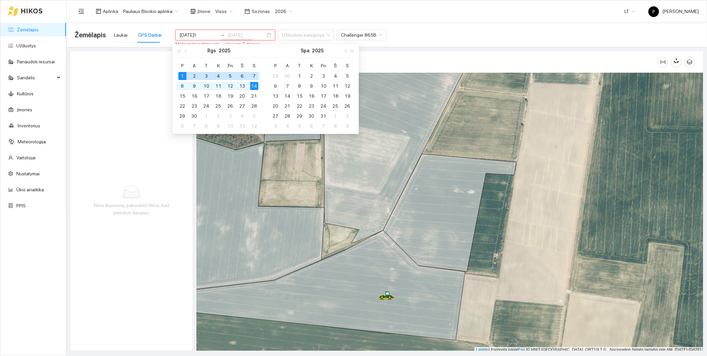
click at [255, 74] on div "7" at bounding box center [254, 76] width 8 height 8
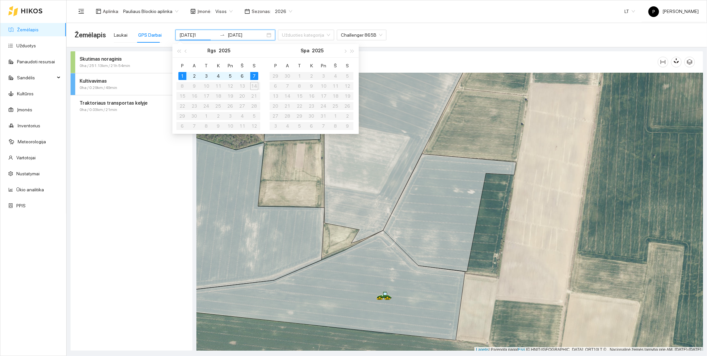
click at [384, 35] on div "Žemėlapis Laukai GPS Darbai [DATE] [DATE] Užduoties kategorija Challenger 865B" at bounding box center [387, 34] width 625 height 21
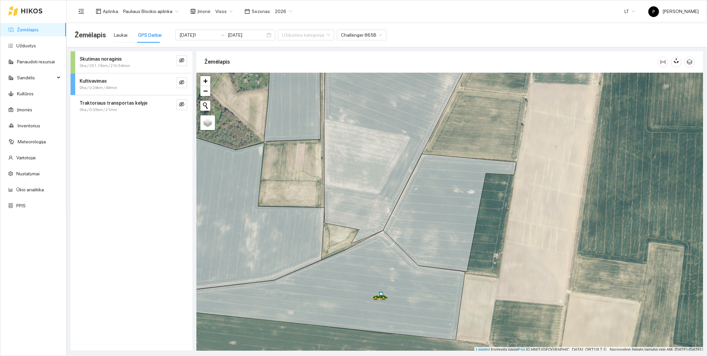
click at [106, 59] on strong "Skutimas noraginis" at bounding box center [101, 58] width 42 height 5
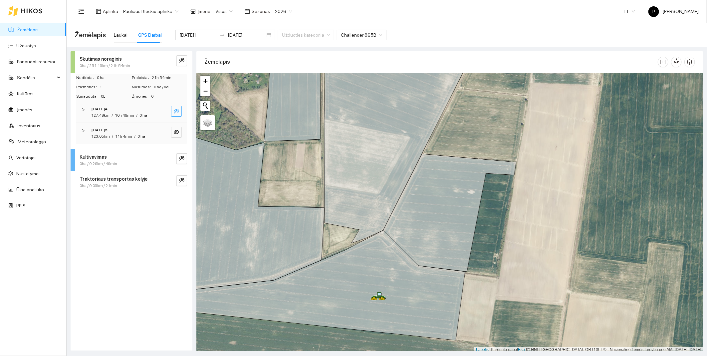
click at [176, 113] on icon "akis nematomas" at bounding box center [176, 111] width 5 height 5
click at [177, 131] on icon "akis nematomas" at bounding box center [176, 132] width 5 height 5
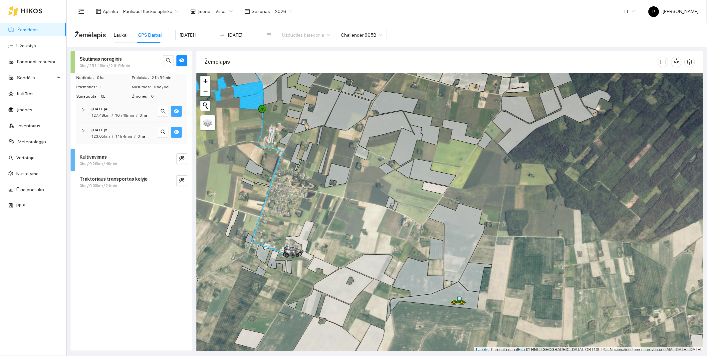
scroll to position [2, 0]
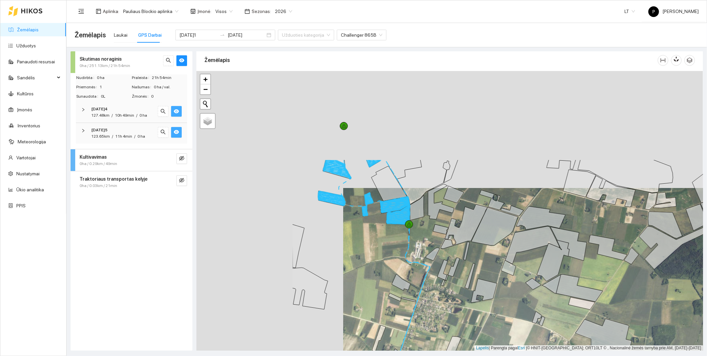
drag, startPoint x: 260, startPoint y: 124, endPoint x: 421, endPoint y: 245, distance: 201.6
click at [420, 244] on div at bounding box center [449, 211] width 507 height 280
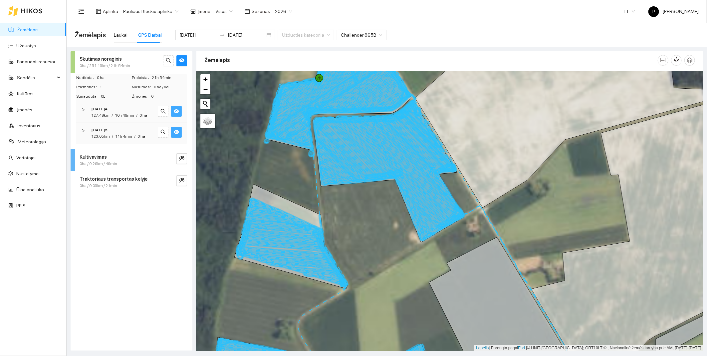
click at [355, 145] on icon at bounding box center [388, 179] width 150 height 124
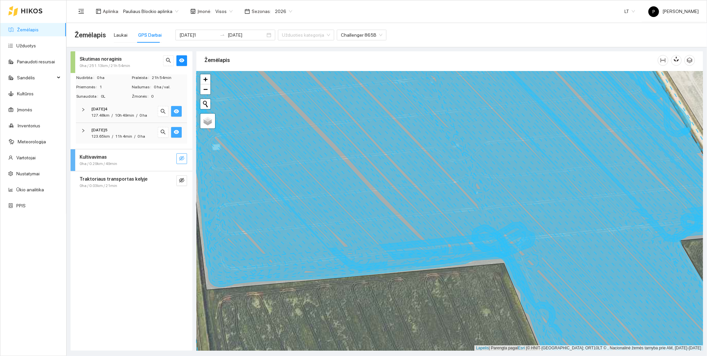
click at [181, 156] on icon "akis nematomas" at bounding box center [181, 157] width 5 height 5
click at [181, 159] on icon "akis" at bounding box center [181, 158] width 5 height 4
click at [130, 183] on div "0ha / 0.03km / 21min" at bounding box center [121, 185] width 82 height 6
click at [181, 181] on icon "akis nematomas" at bounding box center [181, 179] width 5 height 5
click at [178, 133] on icon "akis" at bounding box center [176, 132] width 5 height 4
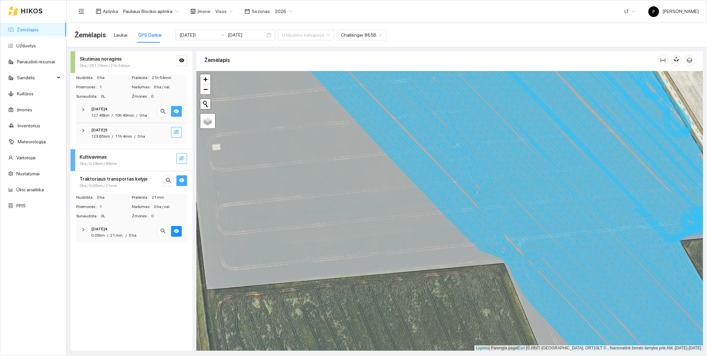
click at [176, 111] on icon "akis" at bounding box center [176, 111] width 5 height 4
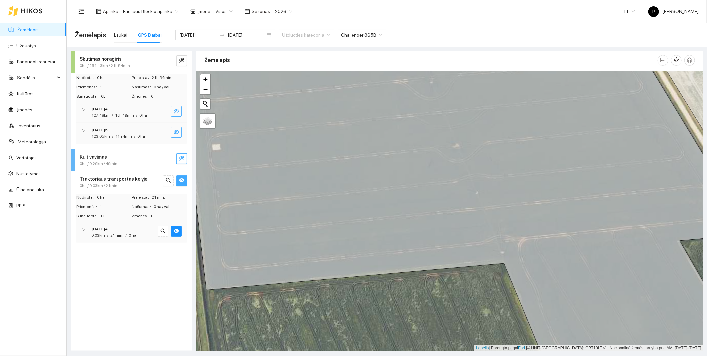
click at [176, 111] on icon "akis nematomas" at bounding box center [176, 111] width 5 height 5
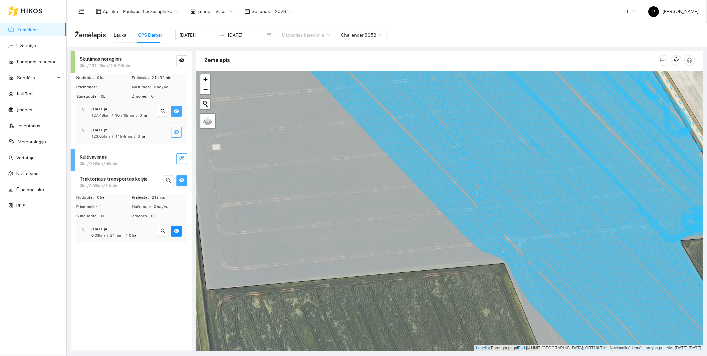
click at [176, 111] on icon "akis" at bounding box center [176, 111] width 5 height 4
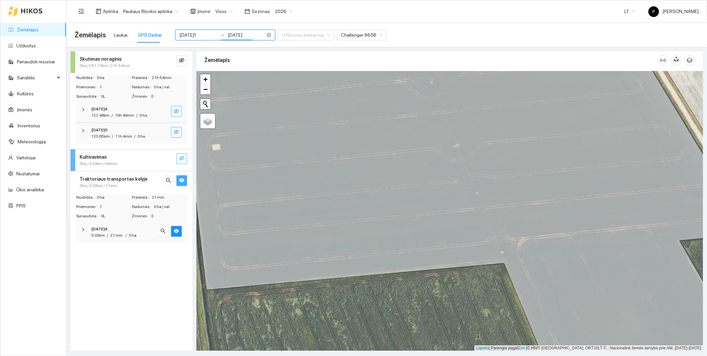
click at [233, 35] on input "[DATE]" at bounding box center [247, 34] width 38 height 7
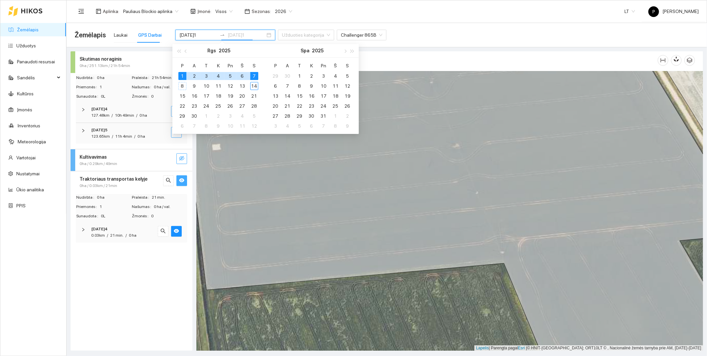
type input "[DATE]"
click at [194, 35] on input "[DATE]1" at bounding box center [198, 34] width 38 height 7
click at [201, 34] on input "[DATE]1" at bounding box center [198, 34] width 38 height 7
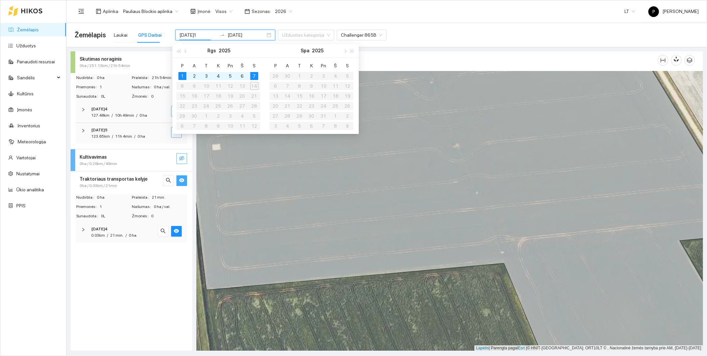
click at [182, 86] on table "P A T K Pn Š S 1 2 3 4 5 6 7 8 9 10 11 12 13 14 15 16 17 18 19 20 21 22 23 24 2…" at bounding box center [218, 95] width 84 height 71
click at [232, 76] on div "5" at bounding box center [230, 76] width 8 height 8
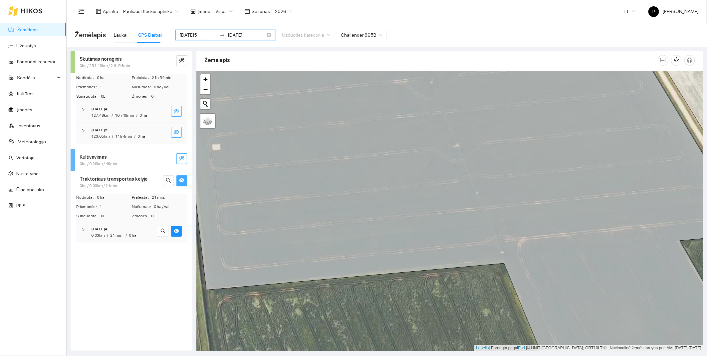
click at [202, 34] on input "[DATE]5" at bounding box center [198, 34] width 38 height 7
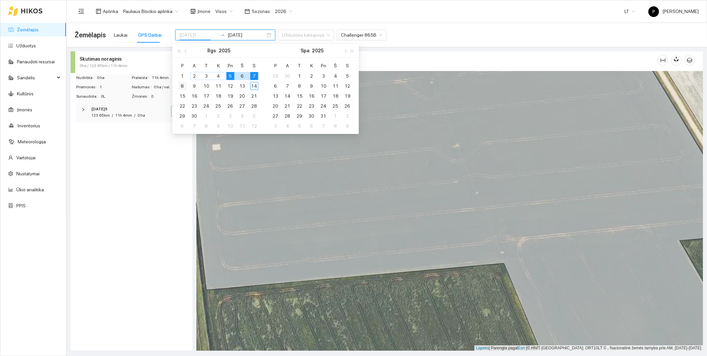
type input "[DATE]8"
click at [183, 84] on div "8" at bounding box center [182, 86] width 8 height 8
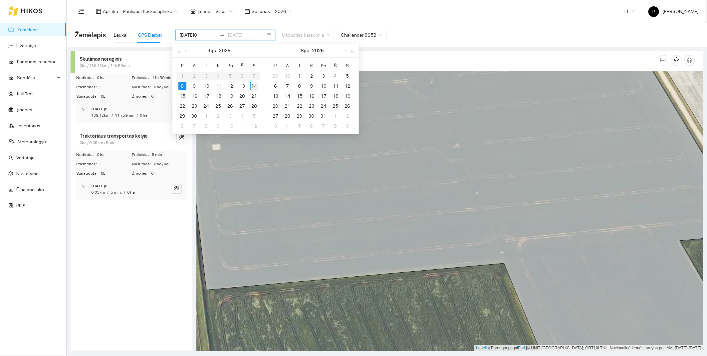
type input "[DATE]"
click at [254, 83] on div "14" at bounding box center [254, 86] width 8 height 8
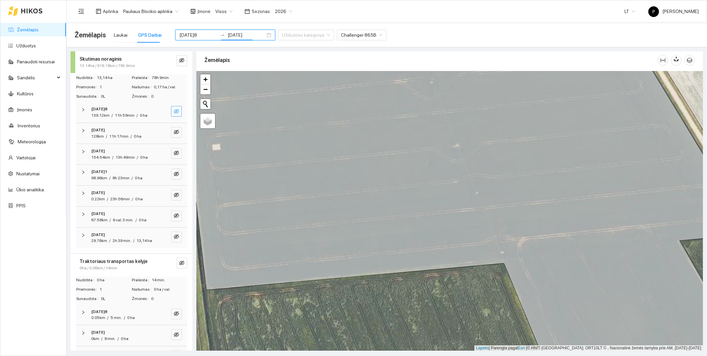
click at [174, 112] on icon "akis nematomas" at bounding box center [176, 111] width 5 height 5
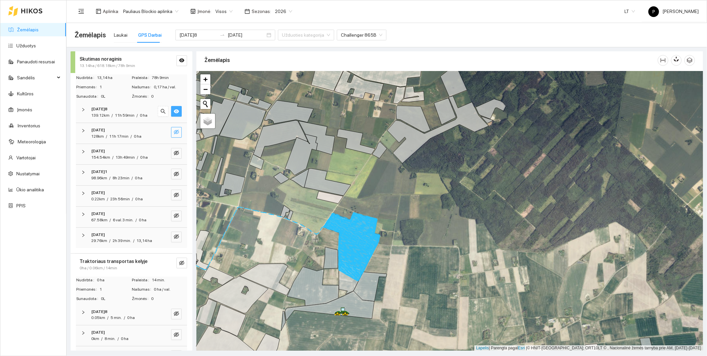
click at [174, 131] on icon "akis nematomas" at bounding box center [176, 132] width 5 height 5
click at [174, 111] on icon "akis" at bounding box center [176, 111] width 5 height 4
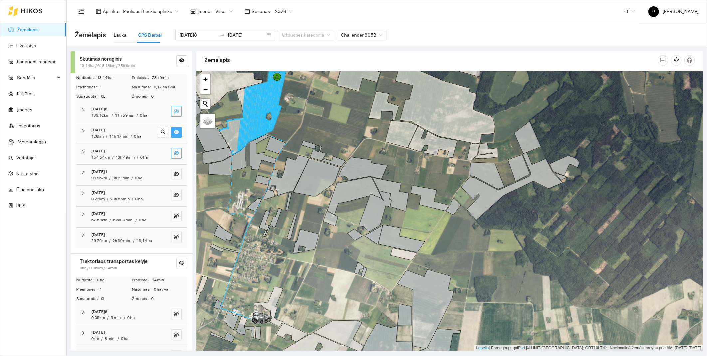
click at [174, 152] on icon "akis nematomas" at bounding box center [176, 152] width 5 height 5
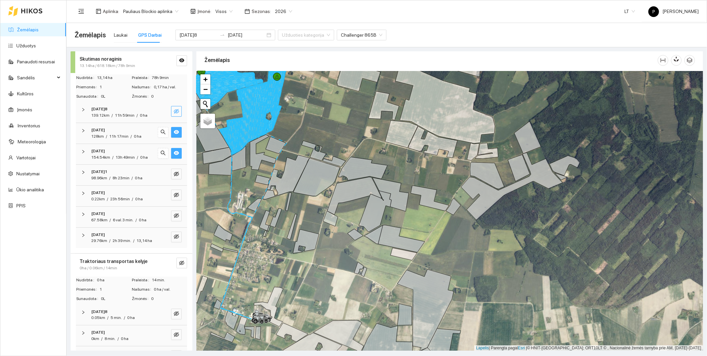
click at [174, 131] on icon "akis" at bounding box center [176, 132] width 5 height 4
click at [176, 174] on icon "akis nematomas" at bounding box center [176, 173] width 1 height 1
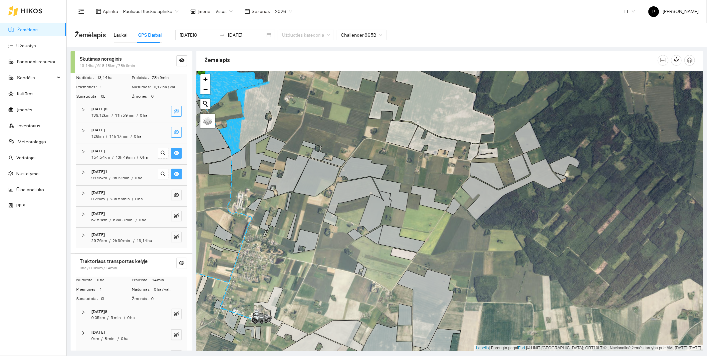
click at [174, 154] on icon "akis" at bounding box center [176, 153] width 5 height 4
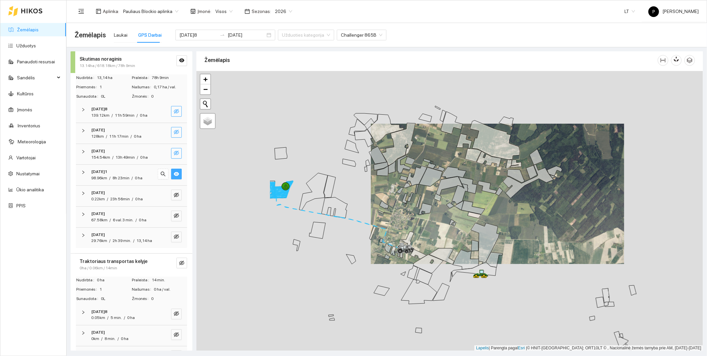
drag, startPoint x: 272, startPoint y: 241, endPoint x: 397, endPoint y: 225, distance: 126.2
click at [397, 225] on div at bounding box center [449, 211] width 507 height 280
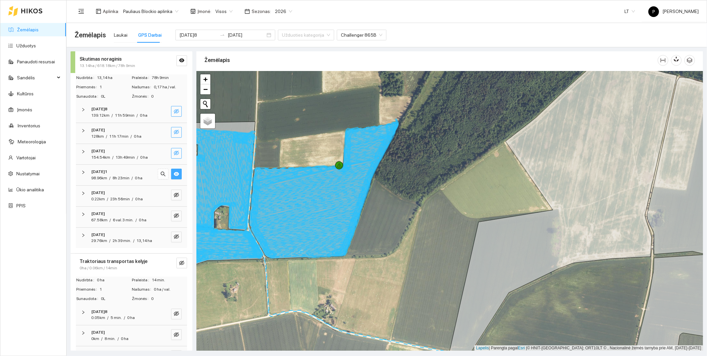
click at [174, 174] on icon "akis" at bounding box center [176, 174] width 5 height 4
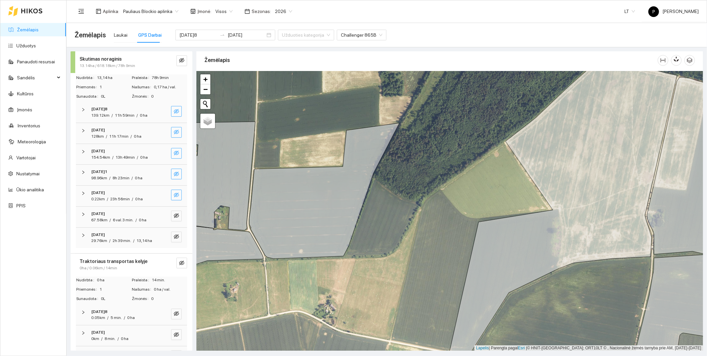
click at [174, 195] on icon "akis nematomas" at bounding box center [176, 194] width 5 height 5
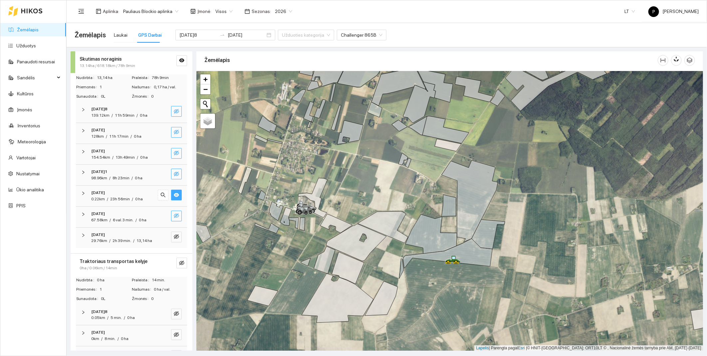
click at [174, 213] on icon "akis nematomas" at bounding box center [176, 215] width 5 height 5
click at [174, 195] on icon "akis" at bounding box center [176, 194] width 5 height 5
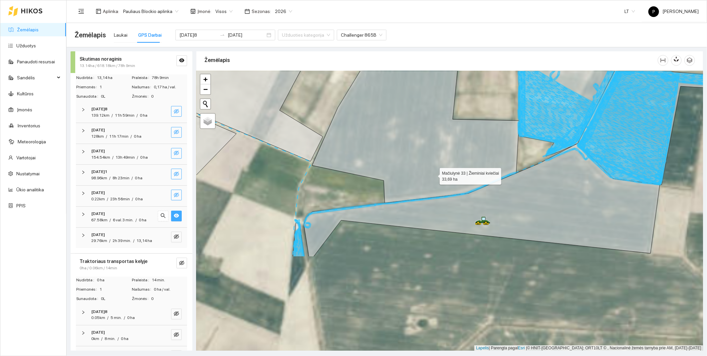
drag, startPoint x: 437, startPoint y: 298, endPoint x: 434, endPoint y: 175, distance: 122.9
click at [434, 175] on icon at bounding box center [415, 124] width 207 height 157
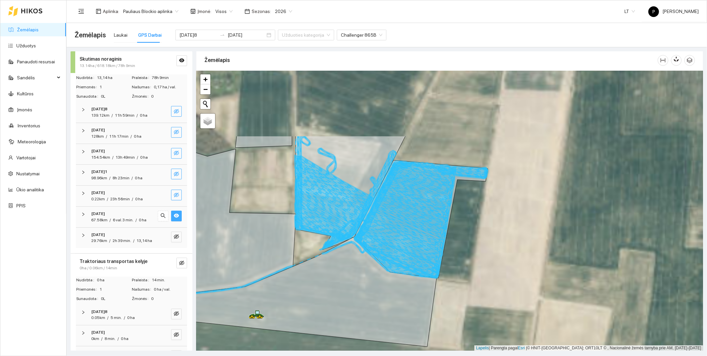
drag, startPoint x: 530, startPoint y: 161, endPoint x: 305, endPoint y: 254, distance: 244.2
click at [305, 254] on div at bounding box center [449, 211] width 507 height 280
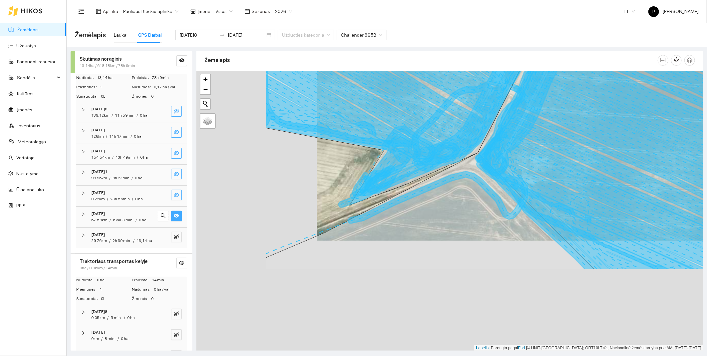
drag, startPoint x: 315, startPoint y: 277, endPoint x: 435, endPoint y: 167, distance: 163.5
click at [435, 167] on icon at bounding box center [409, 63] width 288 height 264
